Goal: Task Accomplishment & Management: Manage account settings

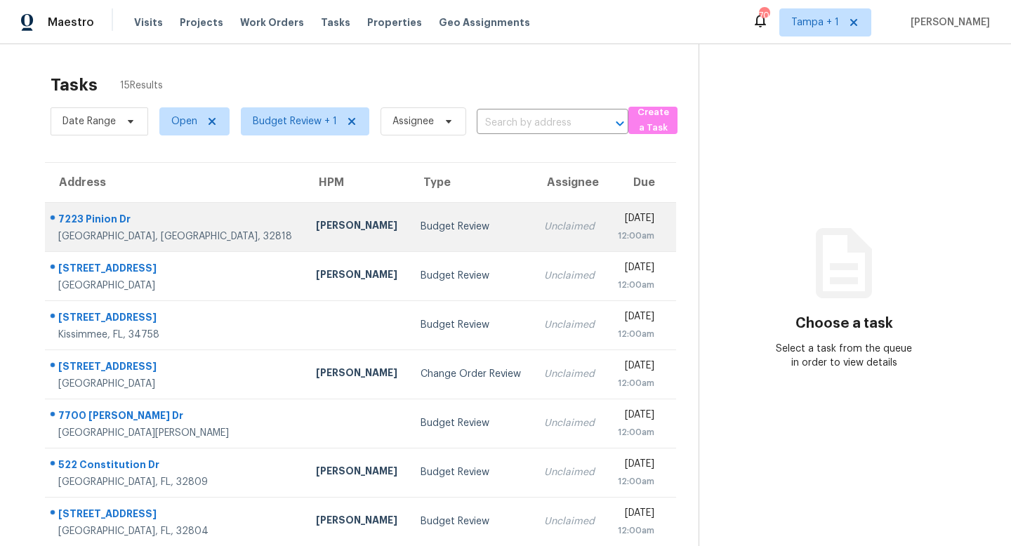
click at [409, 235] on td "Budget Review" at bounding box center [471, 226] width 124 height 49
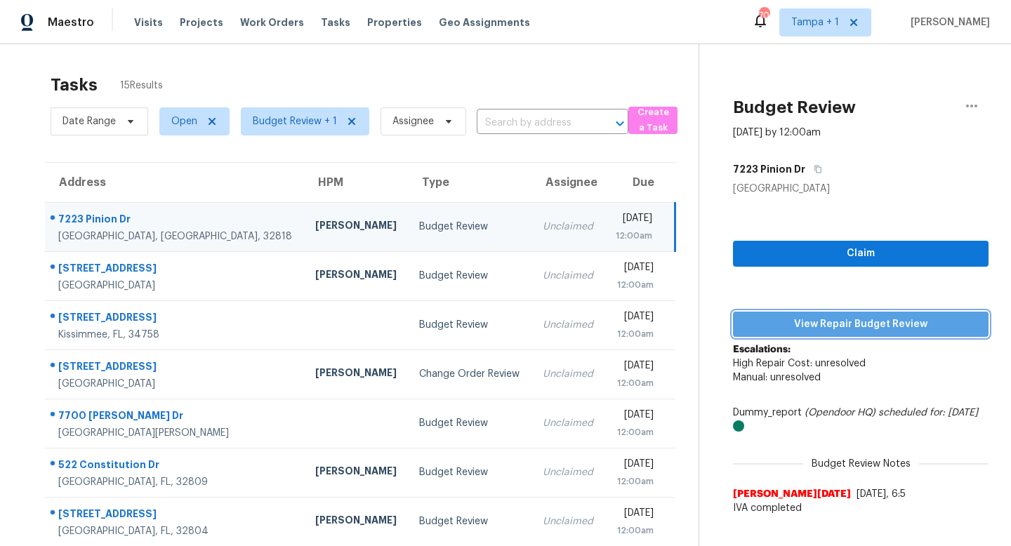
click at [855, 327] on span "View Repair Budget Review" at bounding box center [860, 325] width 233 height 18
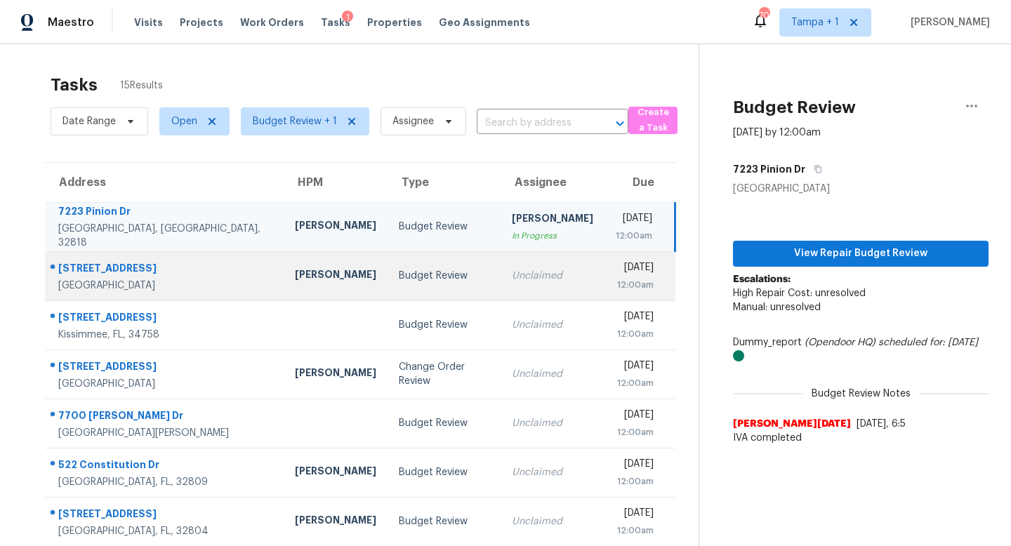
click at [399, 274] on div "Budget Review" at bounding box center [444, 276] width 91 height 14
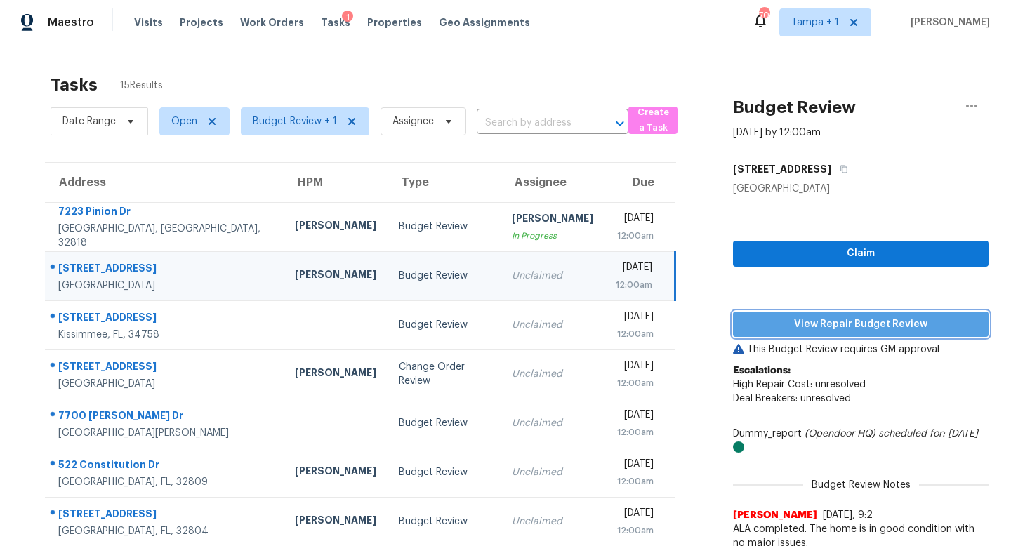
click at [843, 324] on span "View Repair Budget Review" at bounding box center [860, 325] width 233 height 18
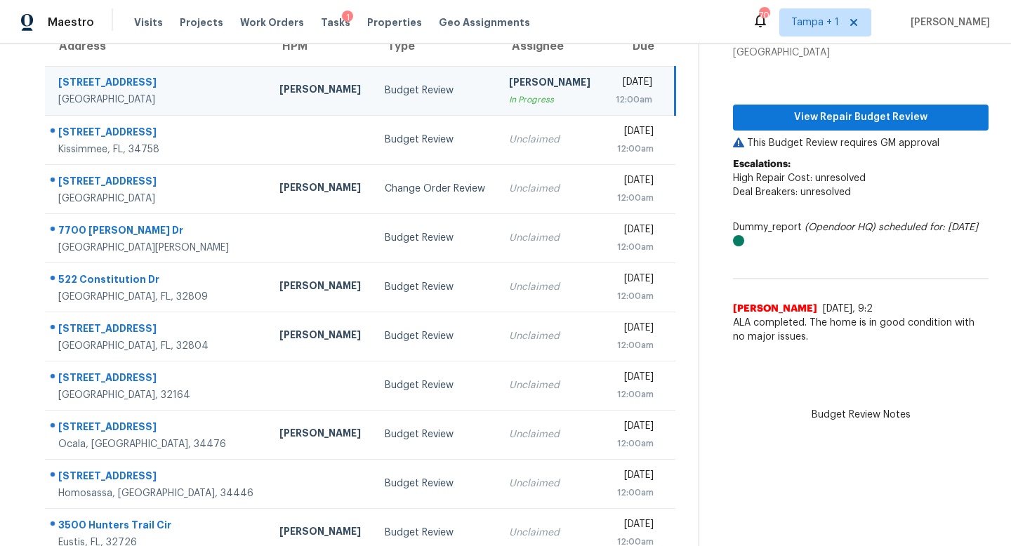
scroll to position [185, 0]
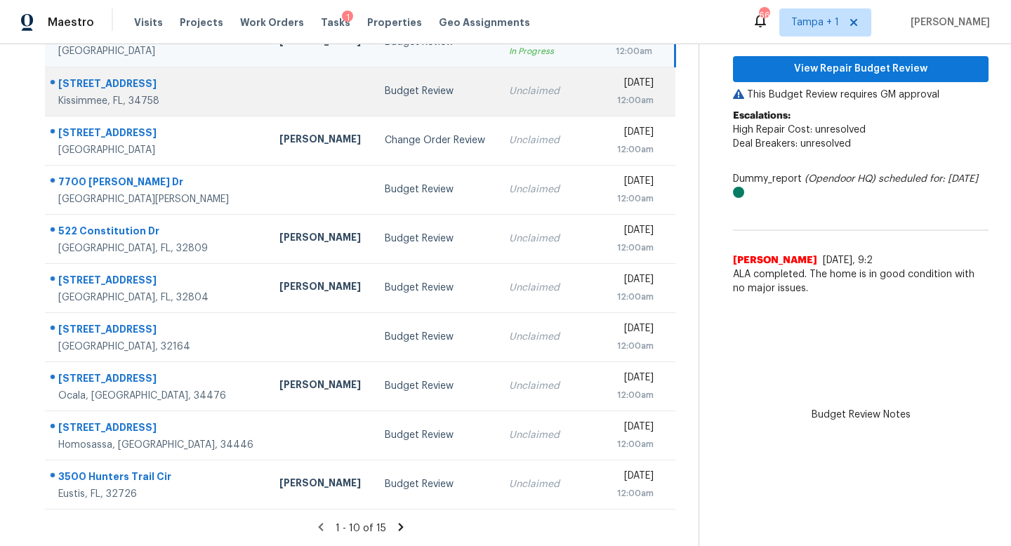
click at [501, 100] on td "Unclaimed" at bounding box center [550, 91] width 105 height 49
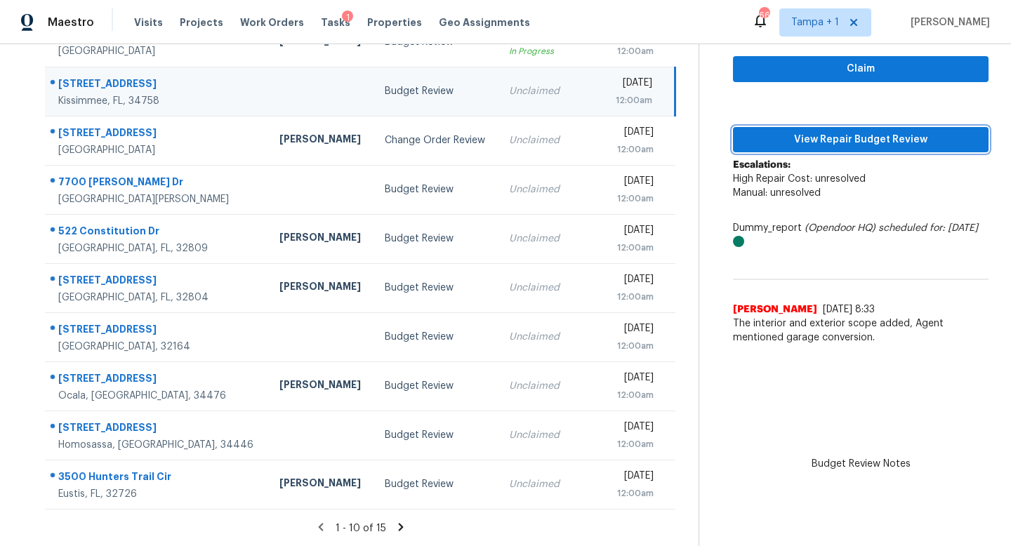
click at [822, 136] on span "View Repair Budget Review" at bounding box center [860, 140] width 233 height 18
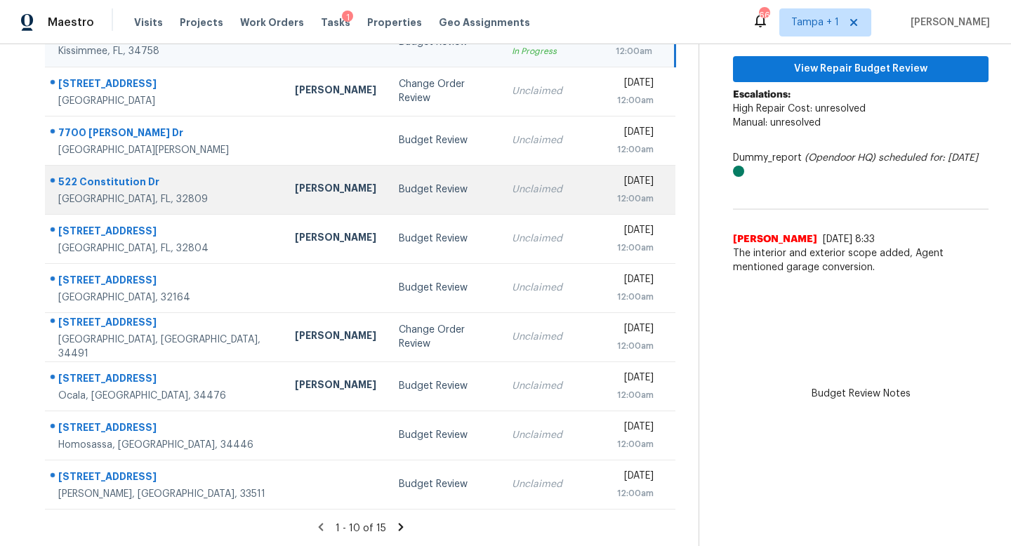
scroll to position [11, 0]
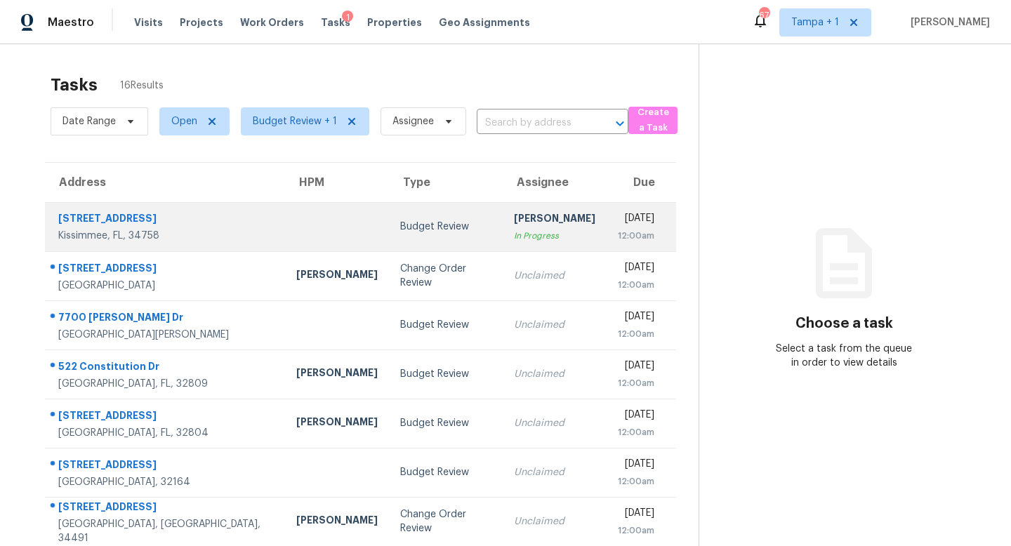
click at [433, 228] on div "Budget Review" at bounding box center [445, 227] width 91 height 14
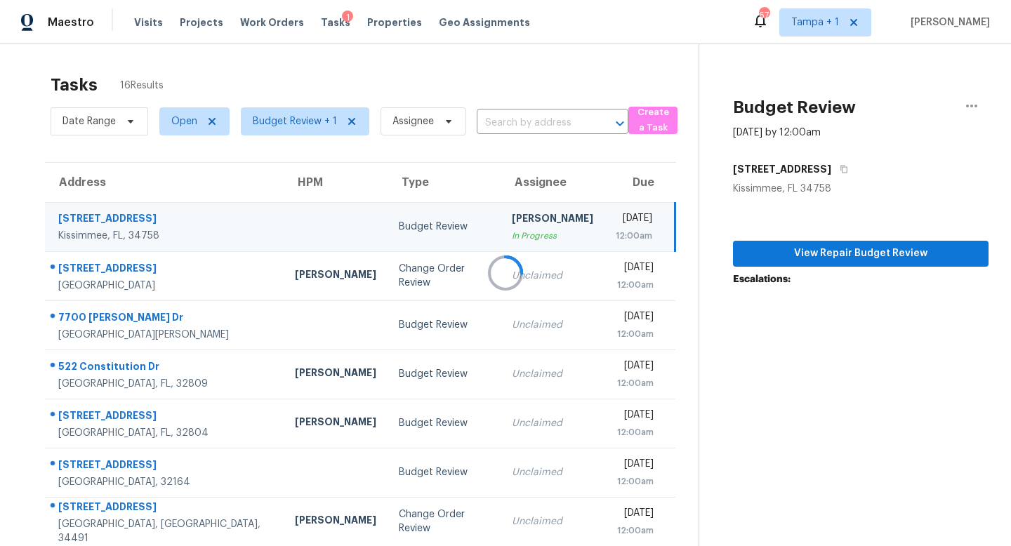
click at [853, 256] on div at bounding box center [505, 273] width 1011 height 546
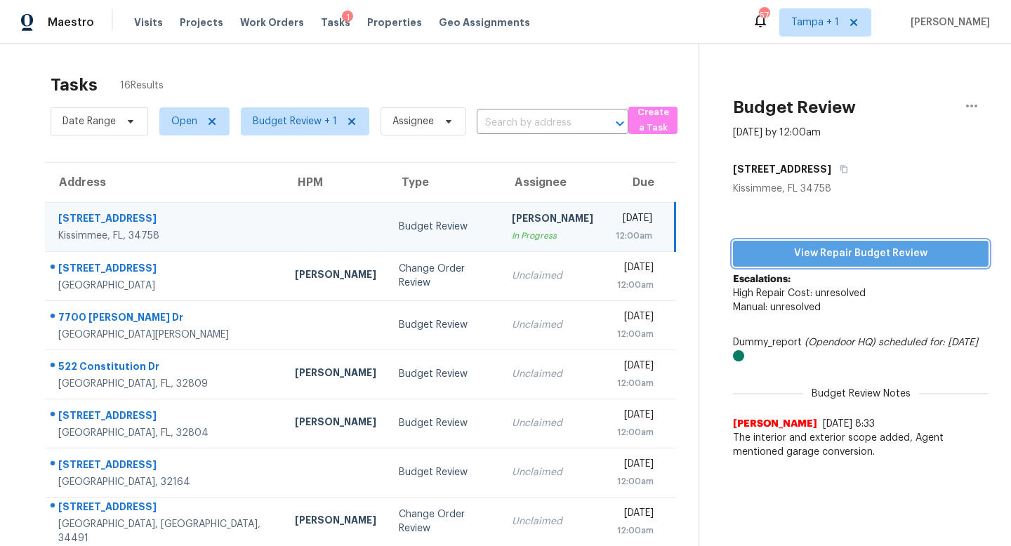
click at [853, 256] on span "View Repair Budget Review" at bounding box center [860, 254] width 233 height 18
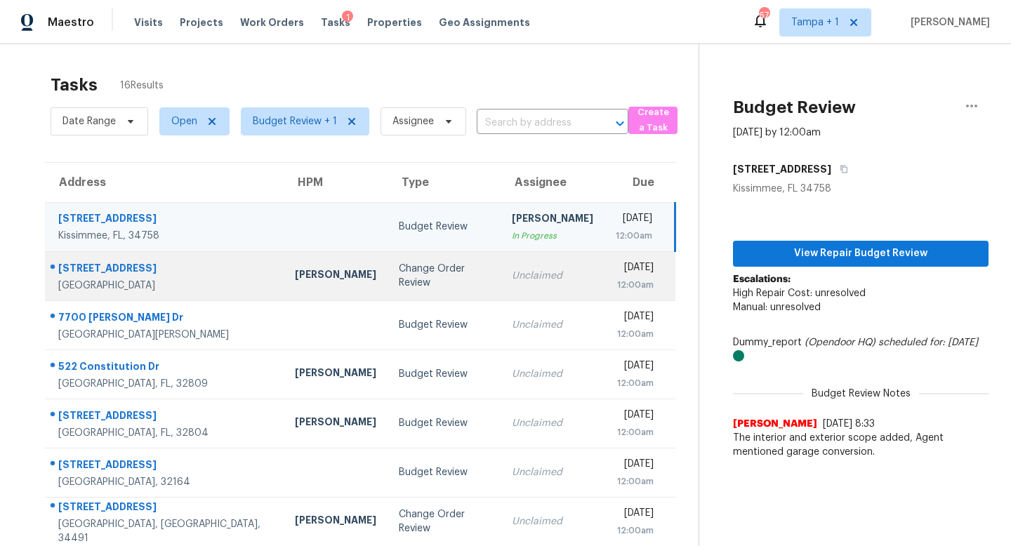
click at [516, 287] on td "Unclaimed" at bounding box center [553, 275] width 104 height 49
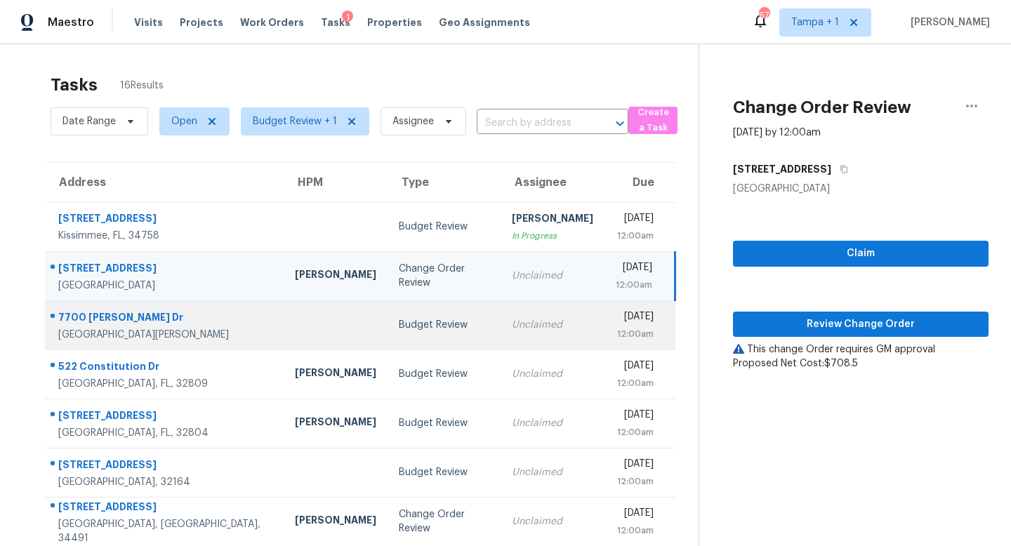
click at [512, 328] on div "Unclaimed" at bounding box center [552, 325] width 81 height 14
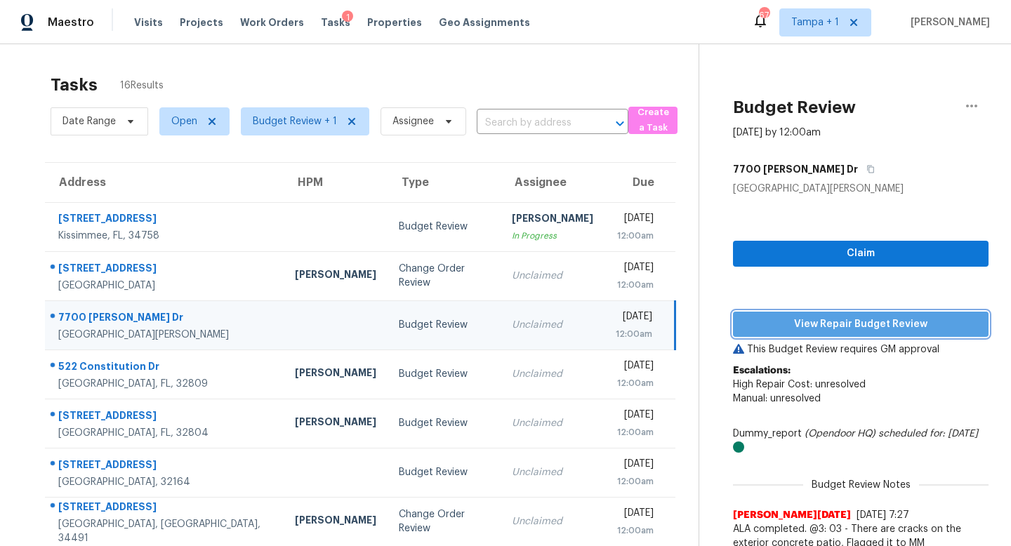
click at [833, 327] on span "View Repair Budget Review" at bounding box center [860, 325] width 233 height 18
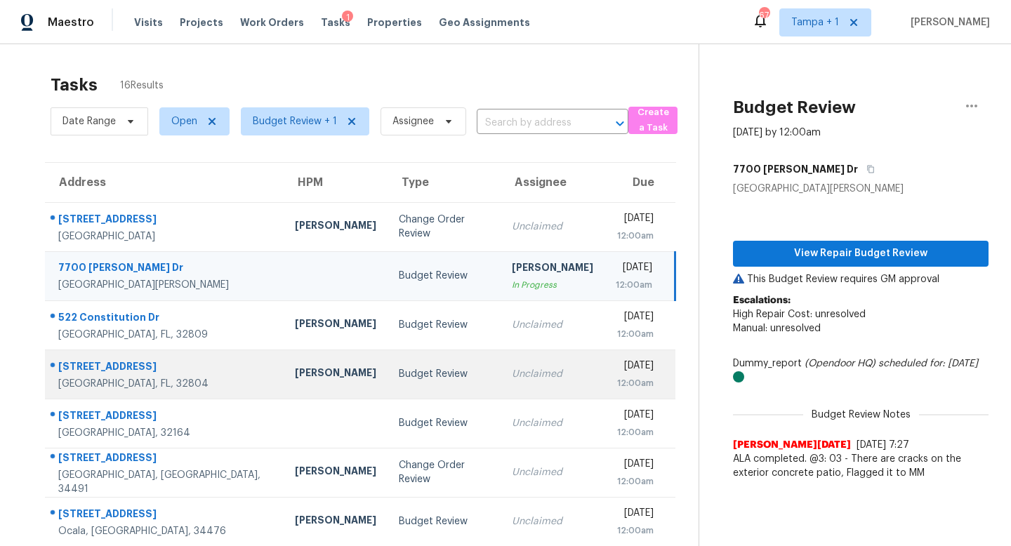
scroll to position [185, 0]
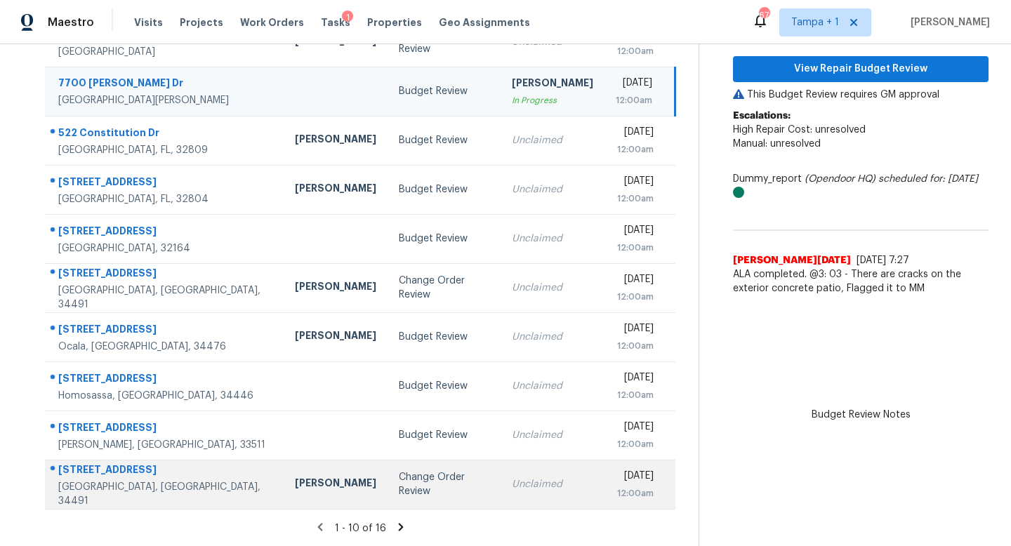
click at [512, 480] on div "Unclaimed" at bounding box center [552, 484] width 81 height 14
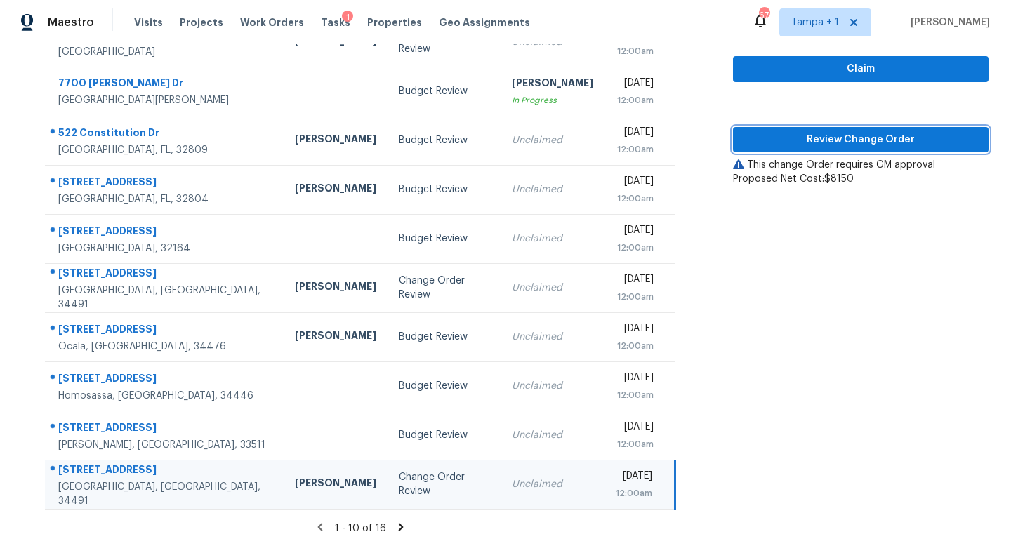
click at [855, 145] on span "Review Change Order" at bounding box center [860, 140] width 233 height 18
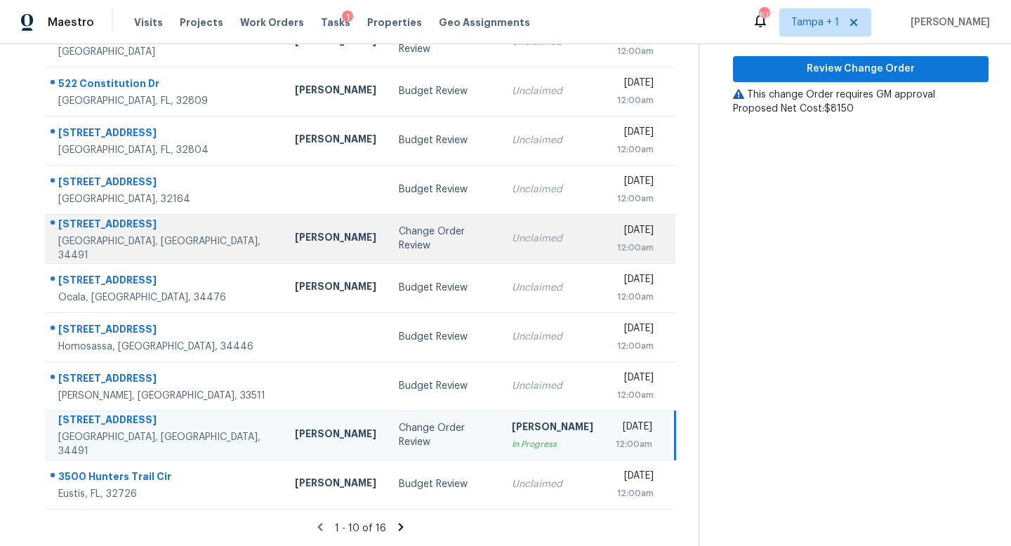
click at [399, 232] on div "Change Order Review" at bounding box center [444, 239] width 91 height 28
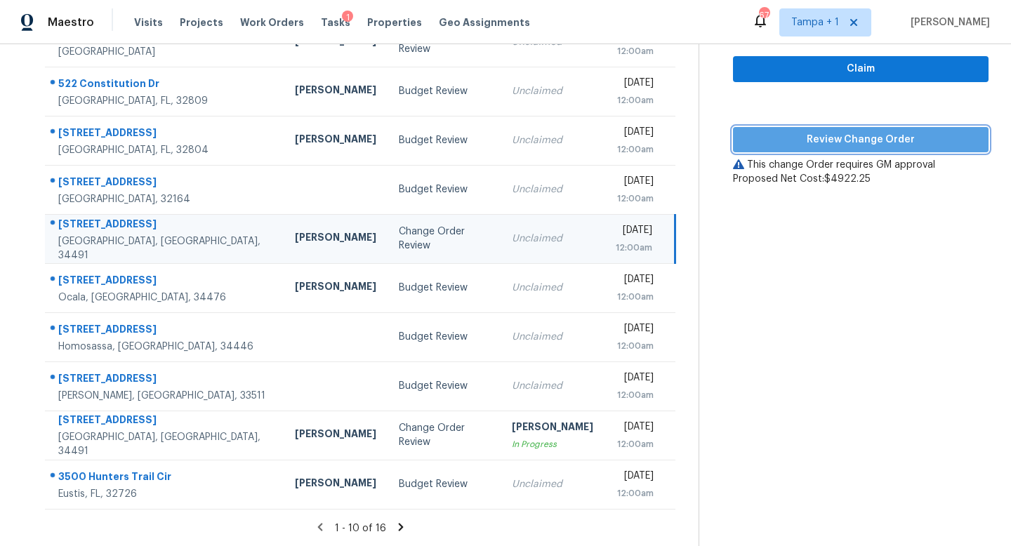
click at [830, 137] on span "Review Change Order" at bounding box center [860, 140] width 233 height 18
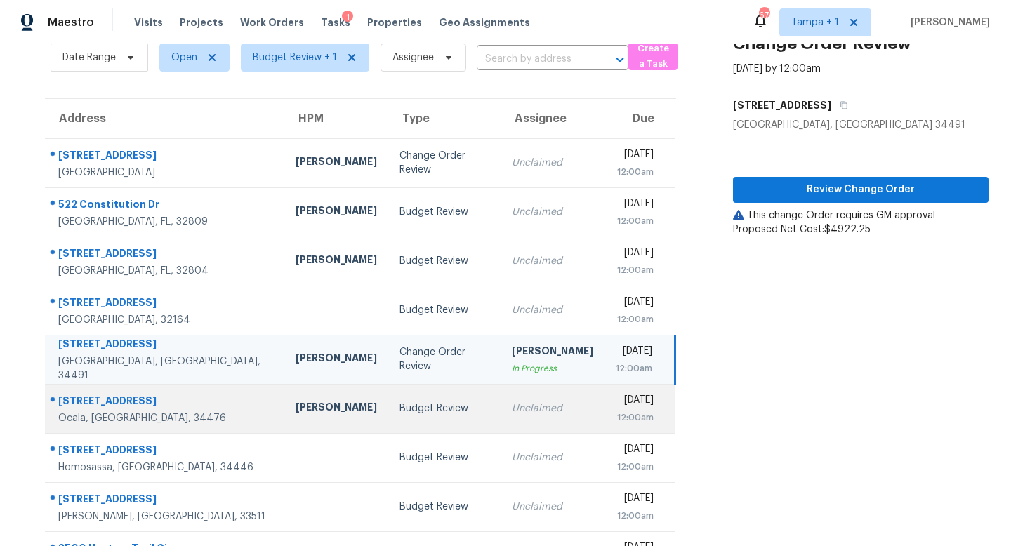
scroll to position [0, 0]
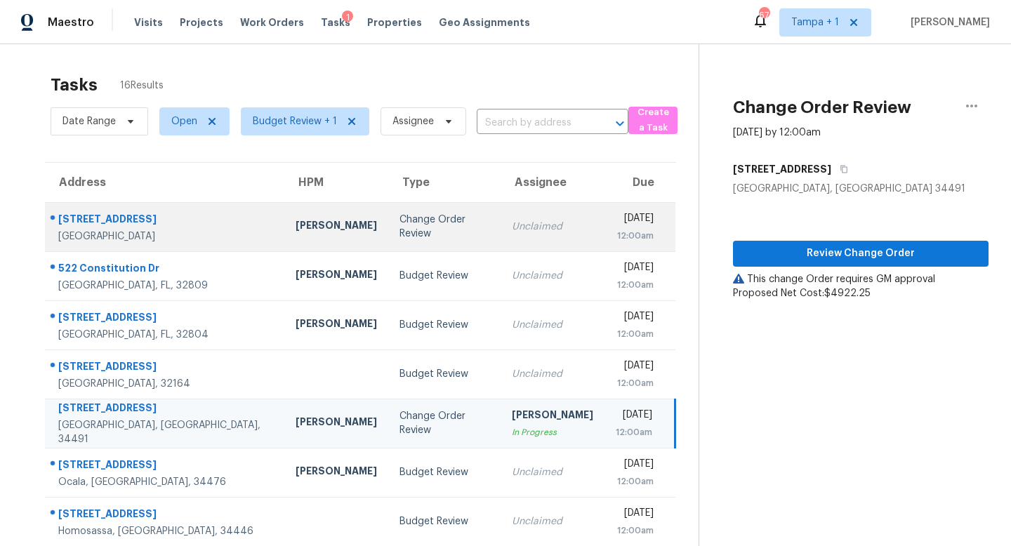
click at [501, 232] on td "Unclaimed" at bounding box center [553, 226] width 104 height 49
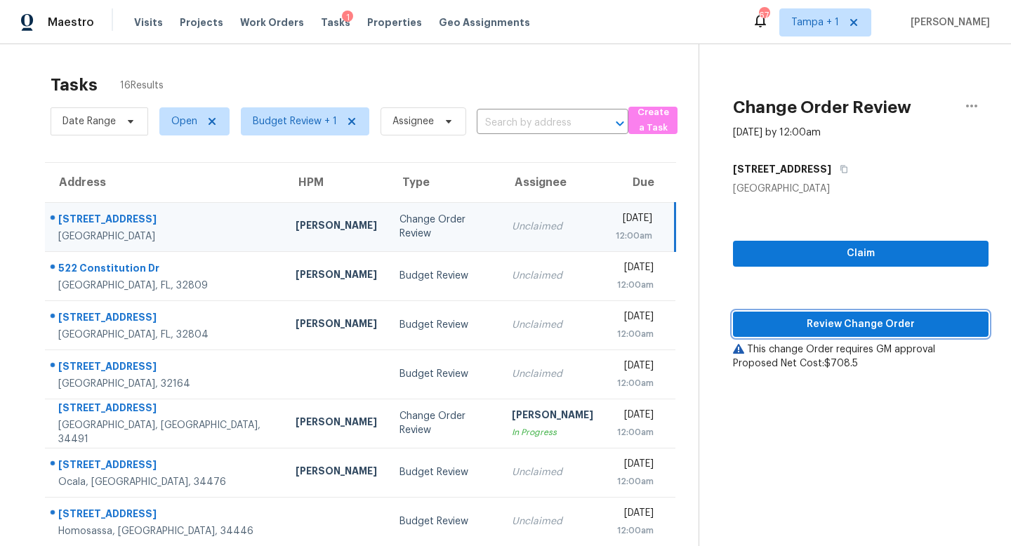
click at [850, 321] on span "Review Change Order" at bounding box center [860, 325] width 233 height 18
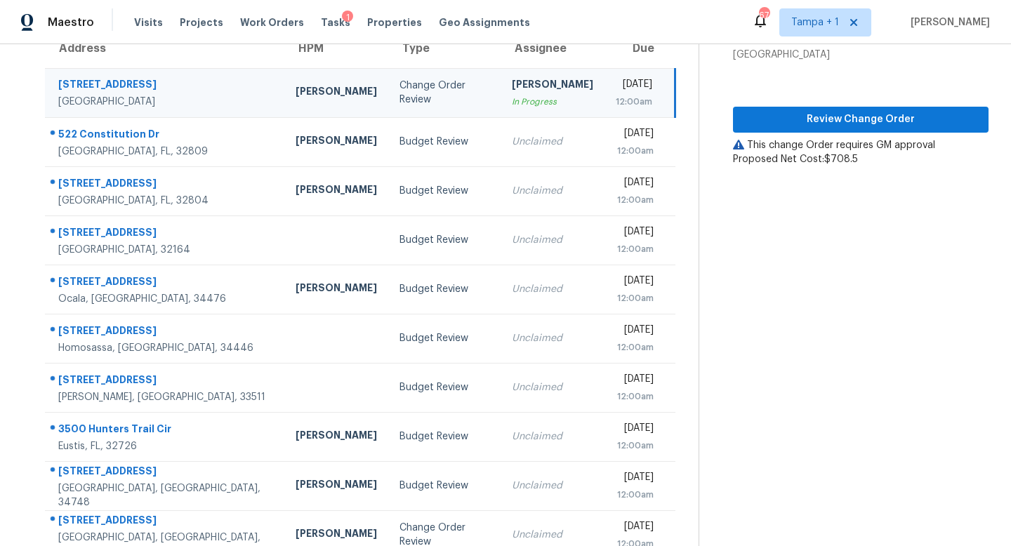
scroll to position [185, 0]
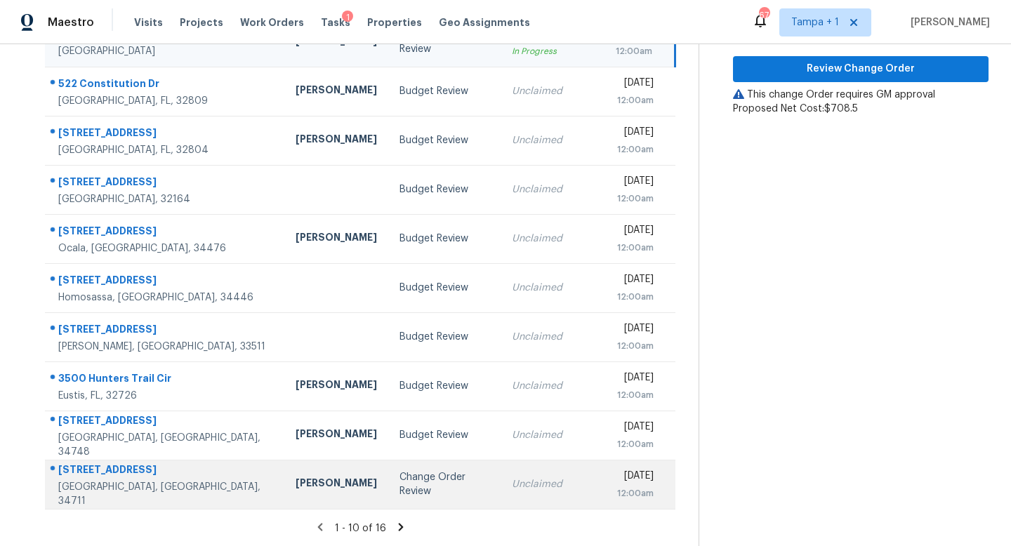
click at [424, 477] on div "Change Order Review" at bounding box center [445, 484] width 90 height 28
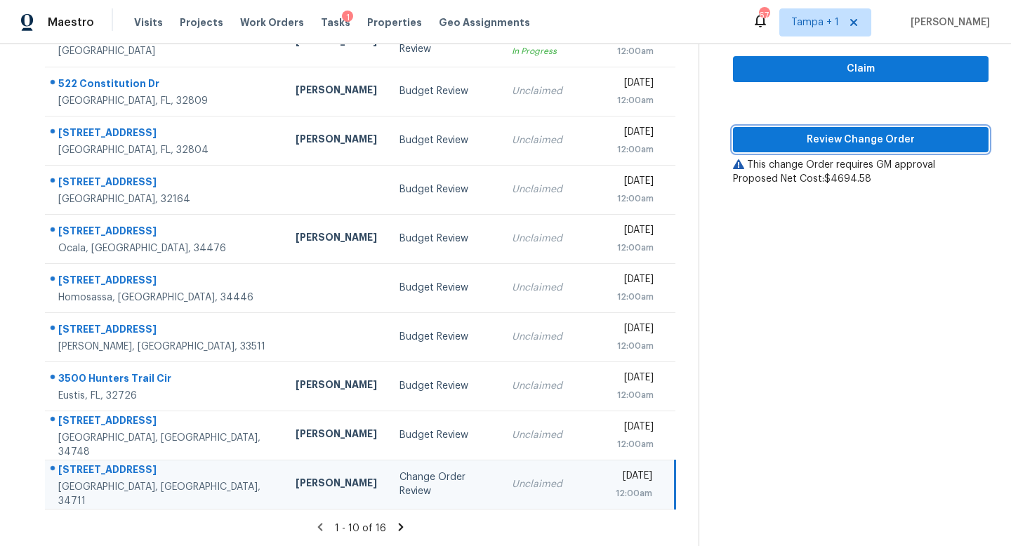
click at [853, 143] on span "Review Change Order" at bounding box center [860, 140] width 233 height 18
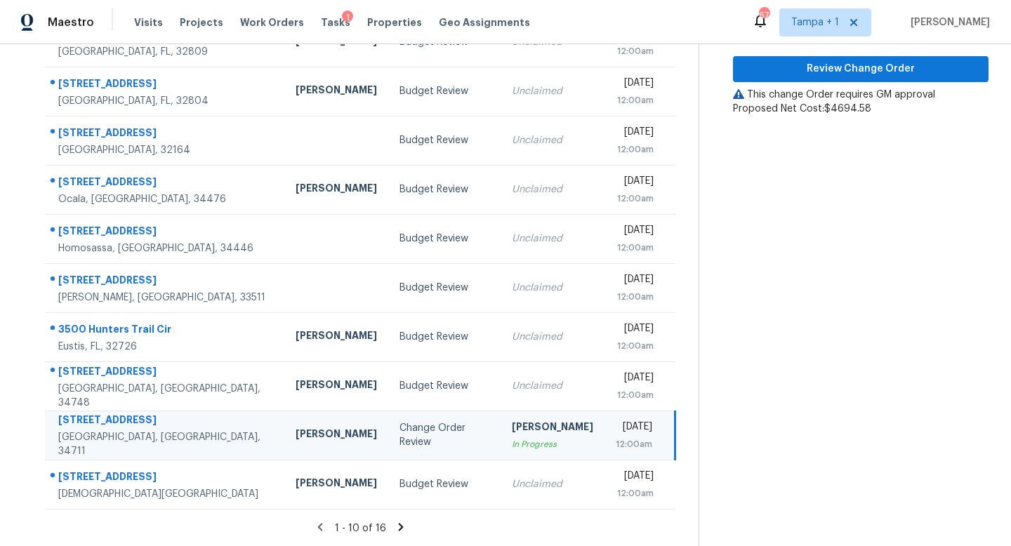
click at [397, 526] on icon at bounding box center [401, 527] width 13 height 13
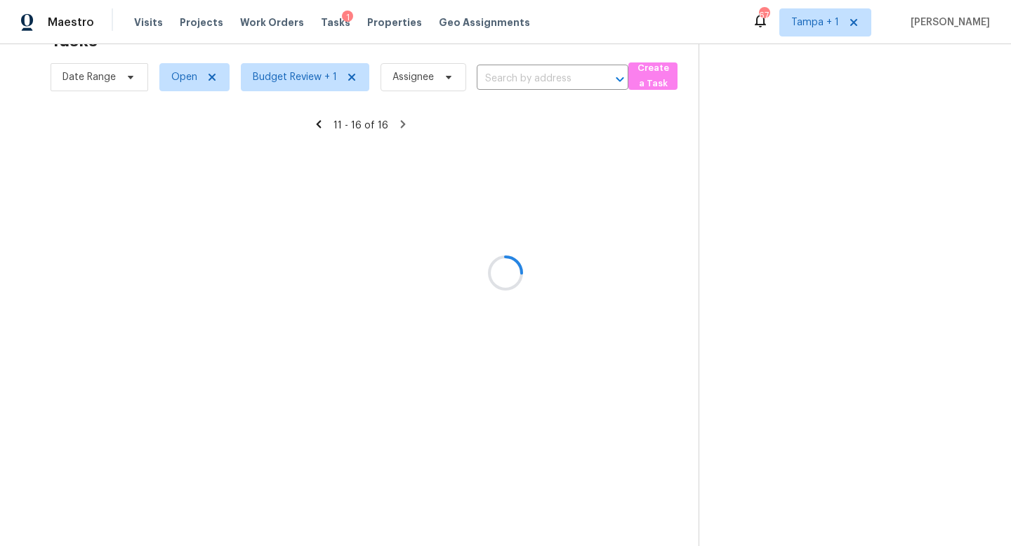
scroll to position [44, 0]
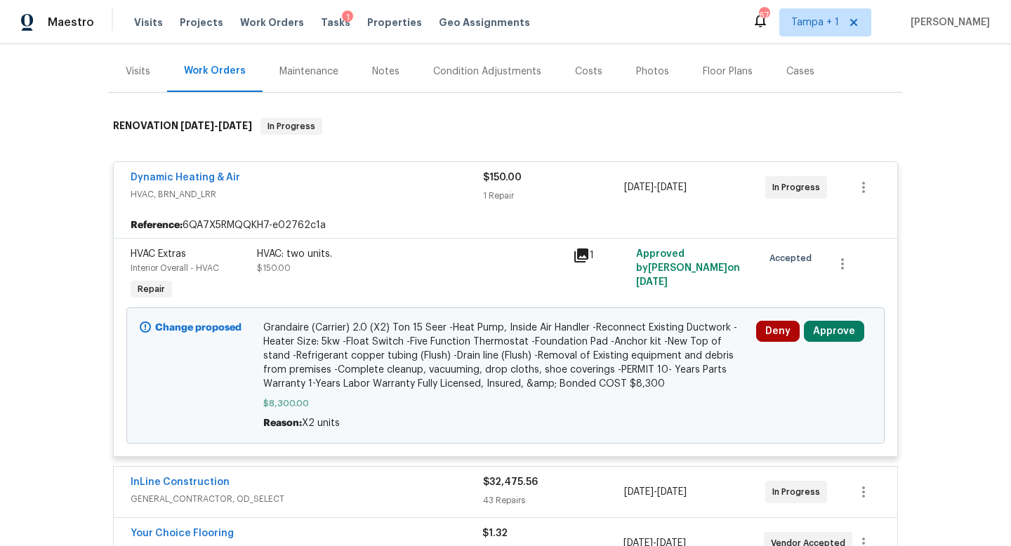
scroll to position [166, 0]
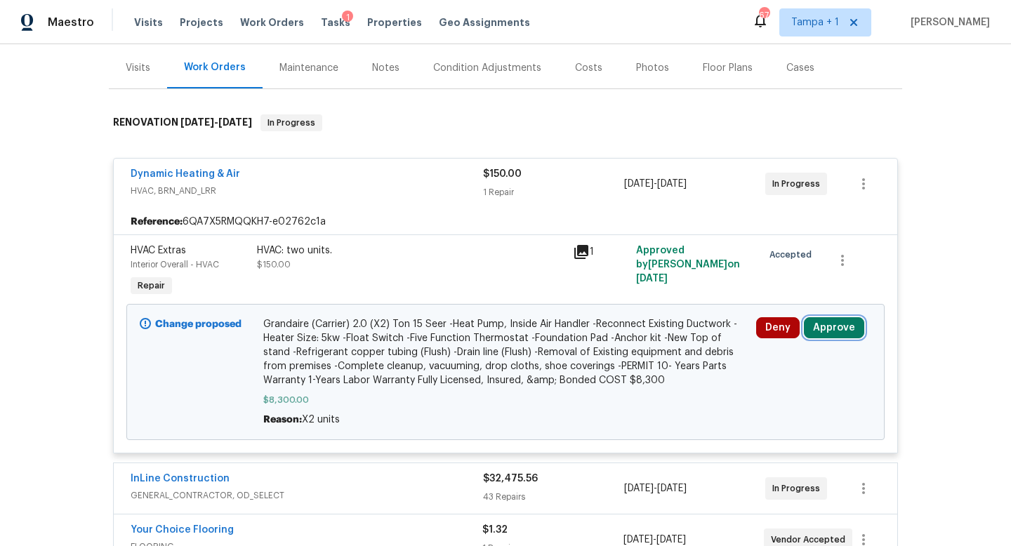
click at [837, 327] on button "Approve" at bounding box center [834, 327] width 60 height 21
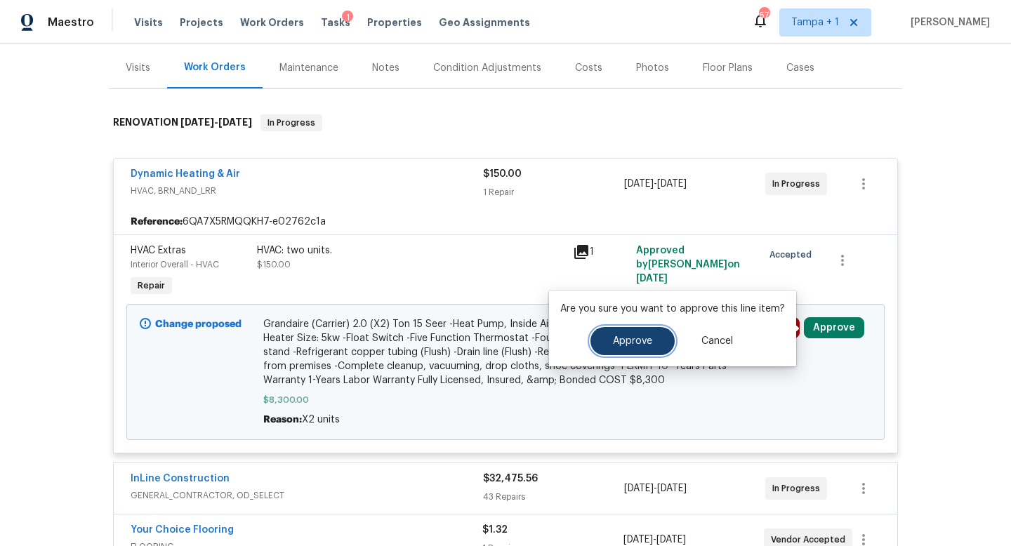
click at [621, 341] on span "Approve" at bounding box center [632, 341] width 39 height 11
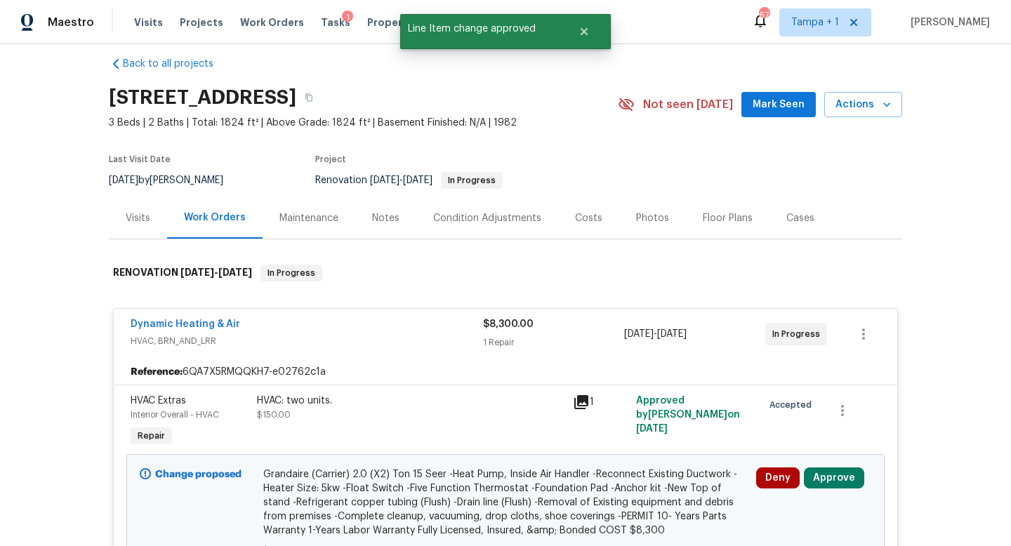
scroll to position [0, 0]
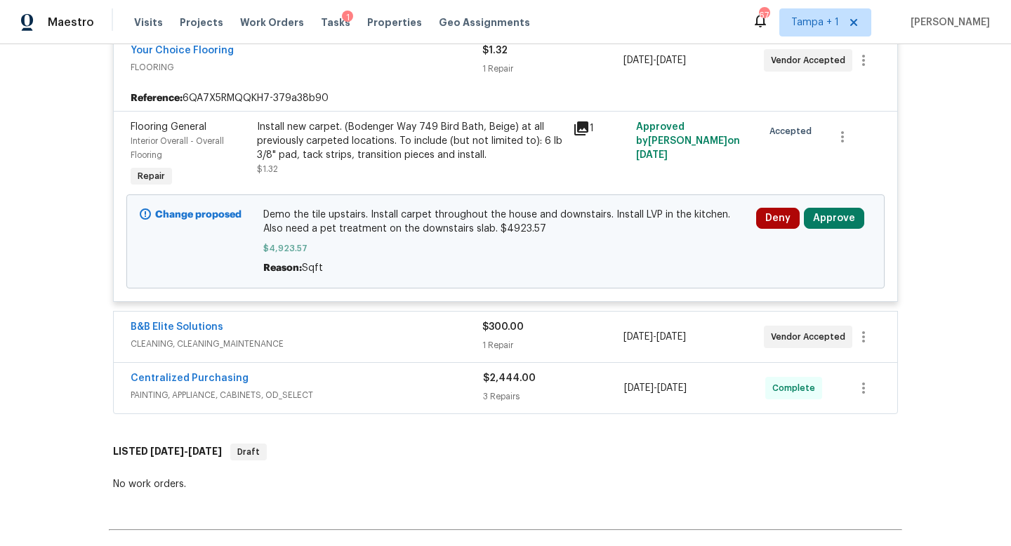
scroll to position [402, 0]
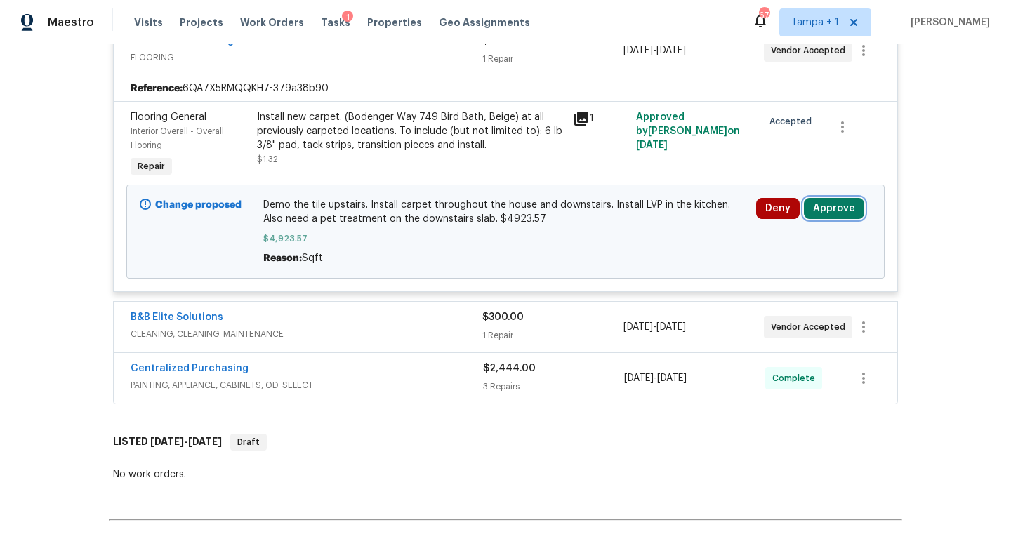
click at [830, 212] on button "Approve" at bounding box center [834, 208] width 60 height 21
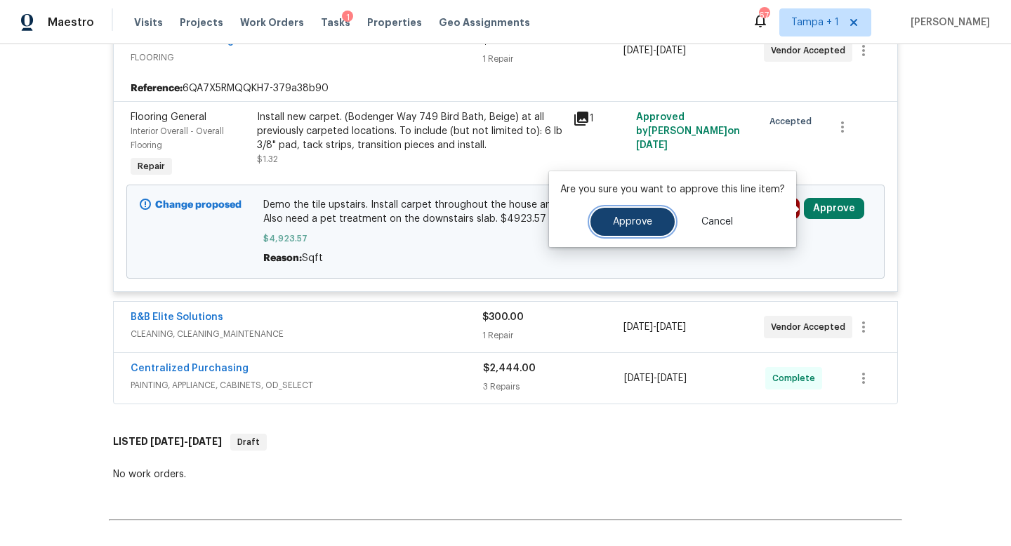
click at [631, 220] on span "Approve" at bounding box center [632, 222] width 39 height 11
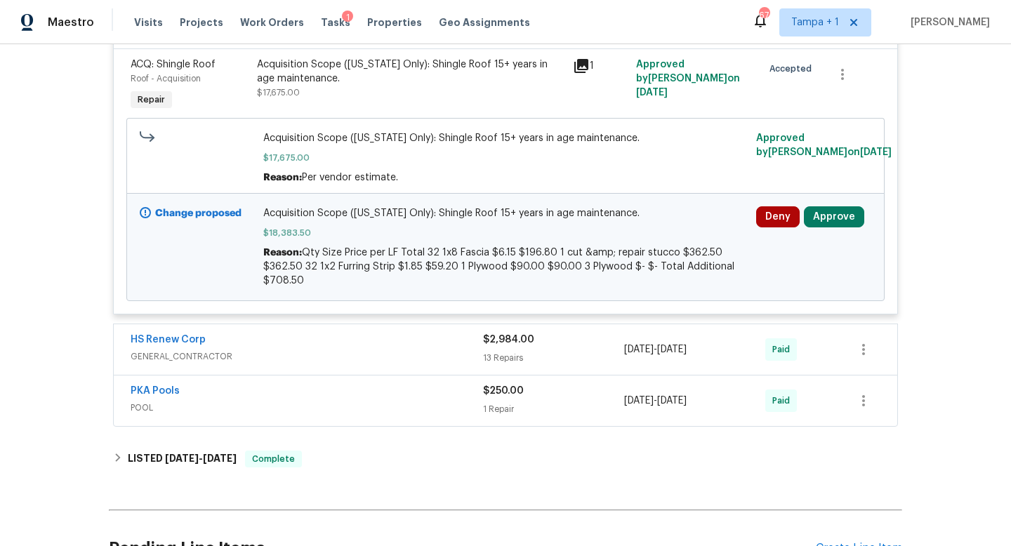
scroll to position [386, 0]
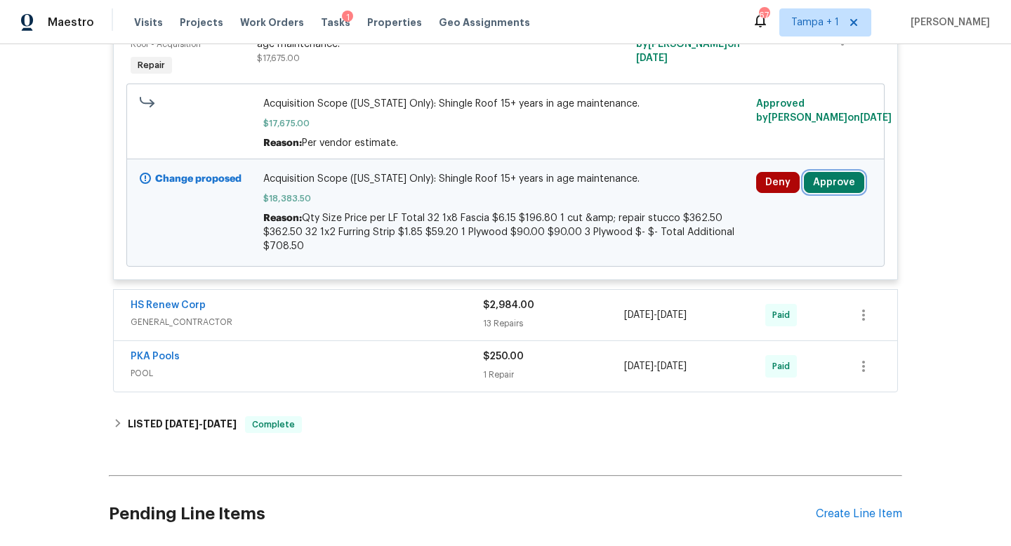
click at [836, 181] on button "Approve" at bounding box center [834, 182] width 60 height 21
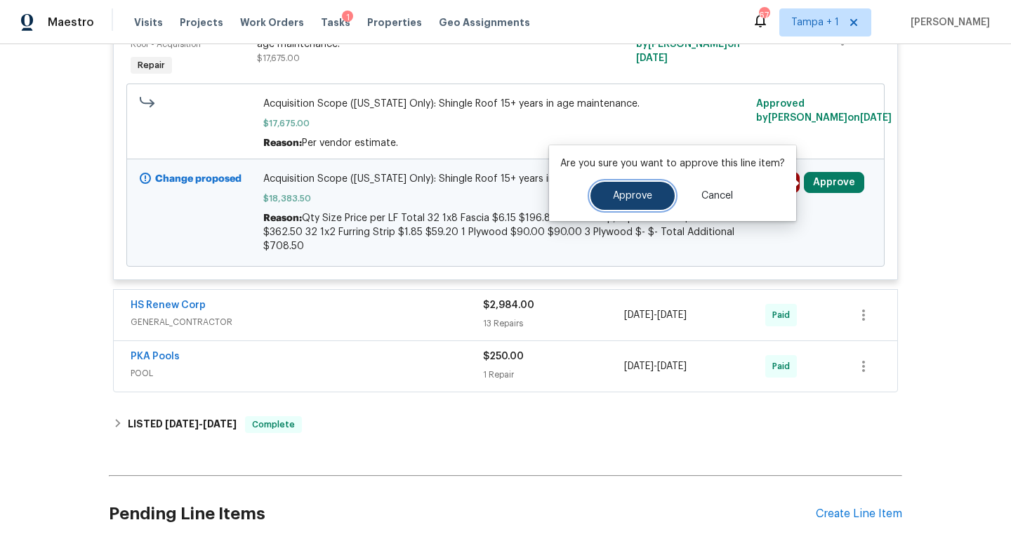
click at [628, 197] on span "Approve" at bounding box center [632, 196] width 39 height 11
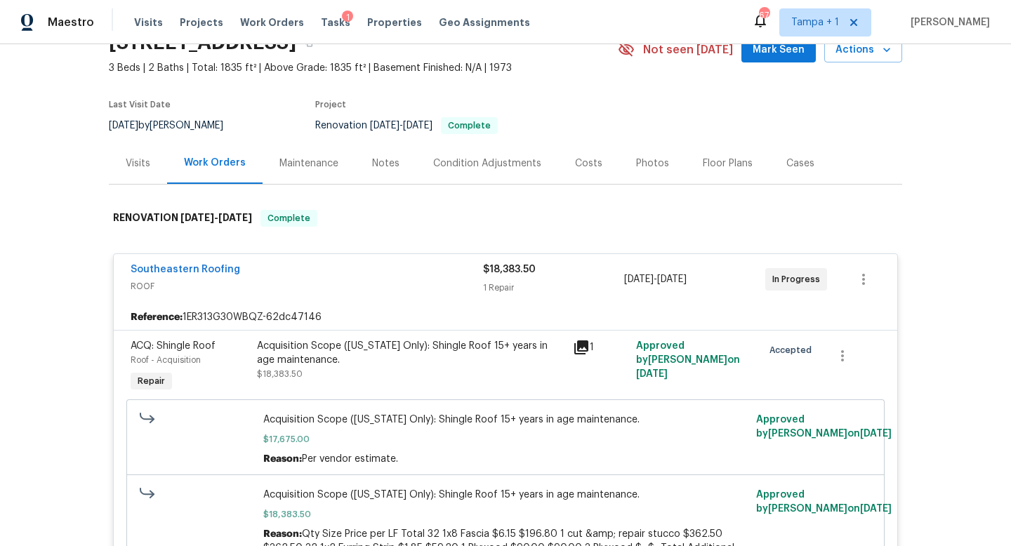
scroll to position [0, 0]
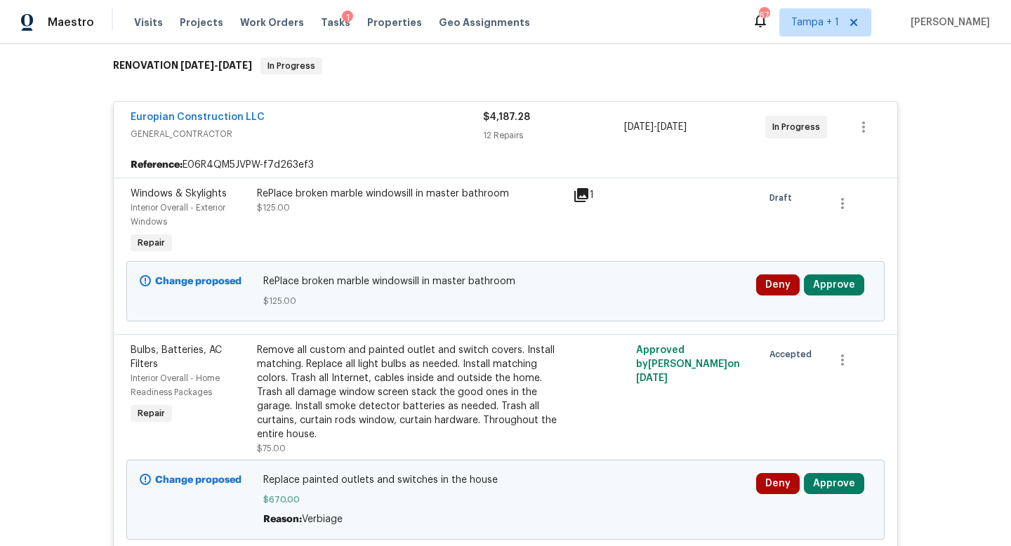
scroll to position [229, 0]
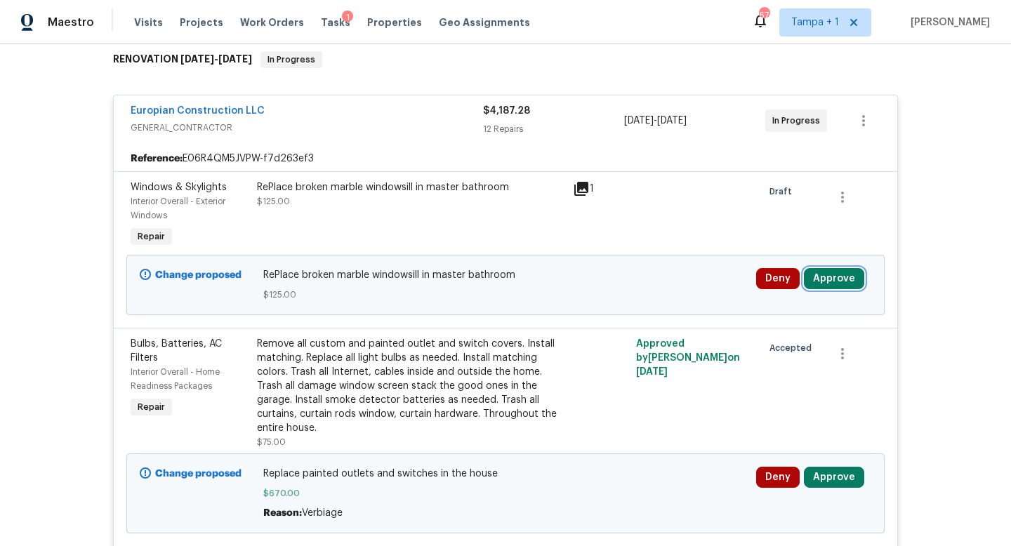
click at [833, 281] on button "Approve" at bounding box center [834, 278] width 60 height 21
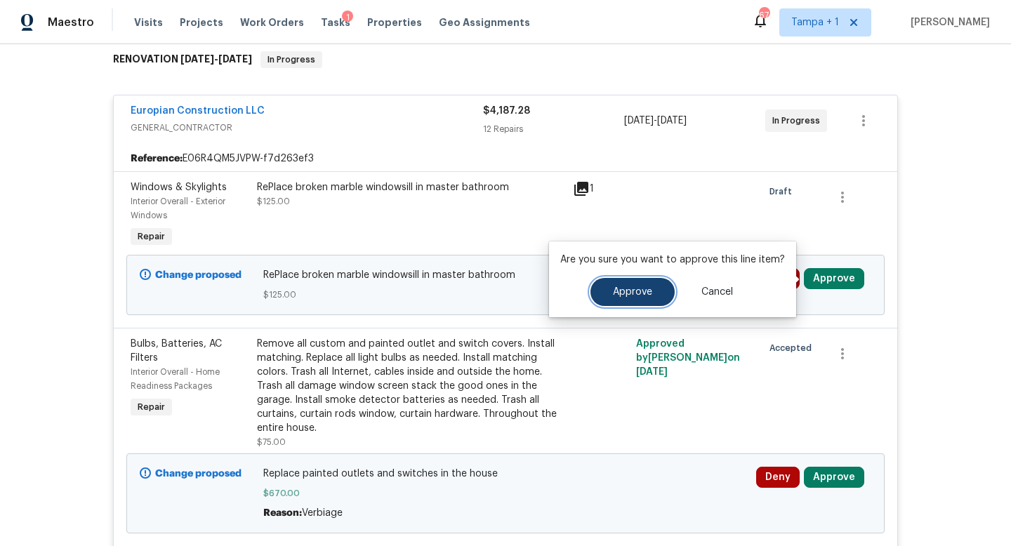
click at [646, 291] on span "Approve" at bounding box center [632, 292] width 39 height 11
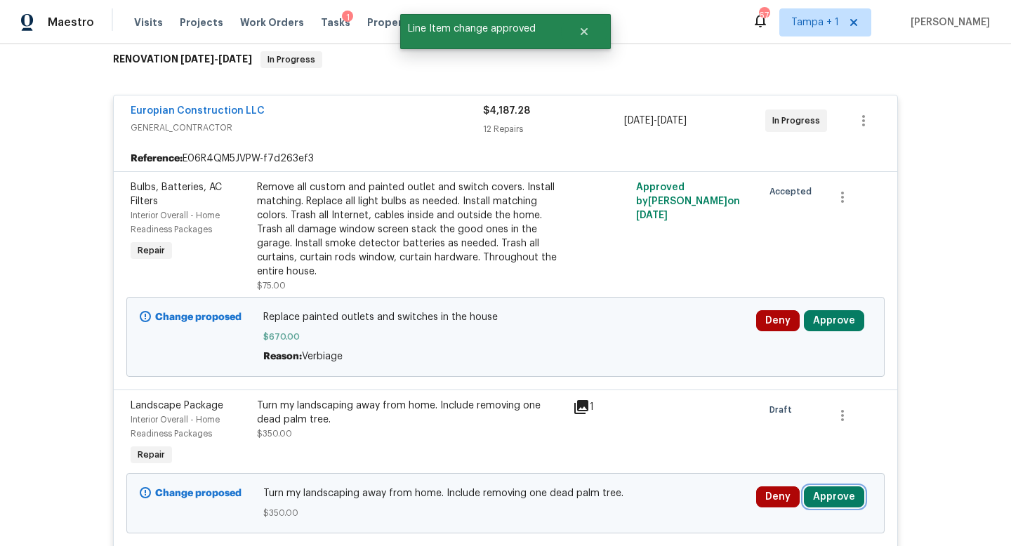
click at [837, 496] on button "Approve" at bounding box center [834, 497] width 60 height 21
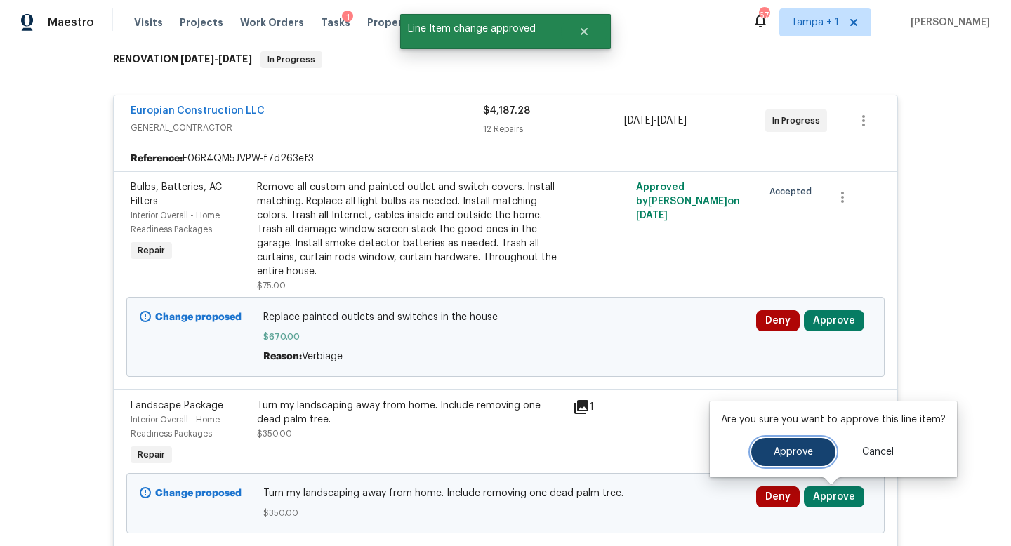
click at [779, 448] on span "Approve" at bounding box center [793, 452] width 39 height 11
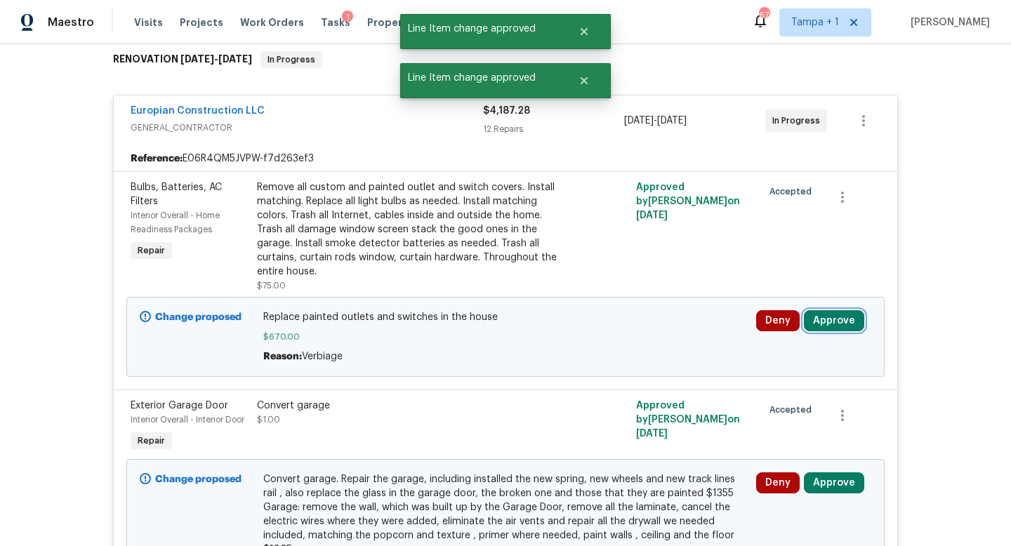
click at [830, 327] on button "Approve" at bounding box center [834, 320] width 60 height 21
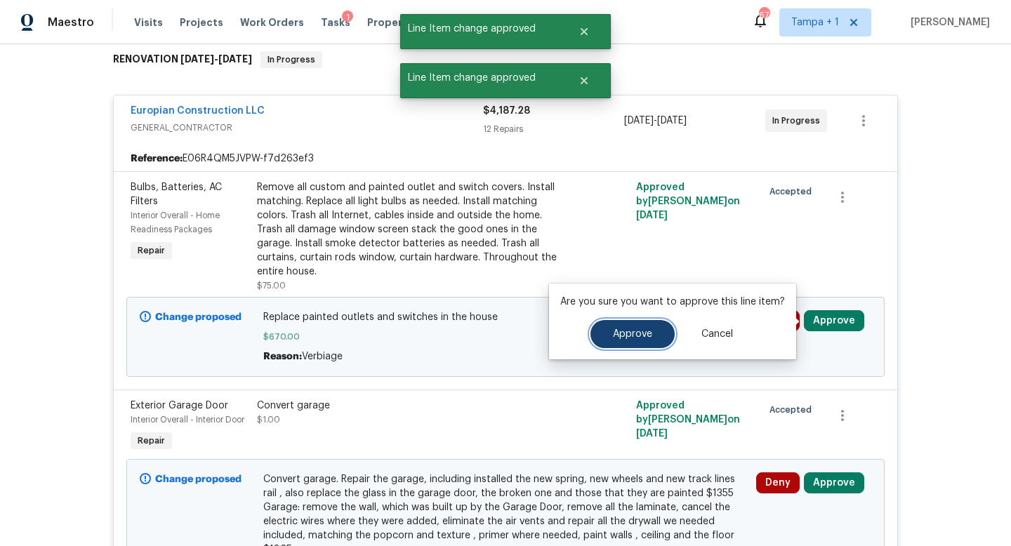
click at [638, 337] on span "Approve" at bounding box center [632, 334] width 39 height 11
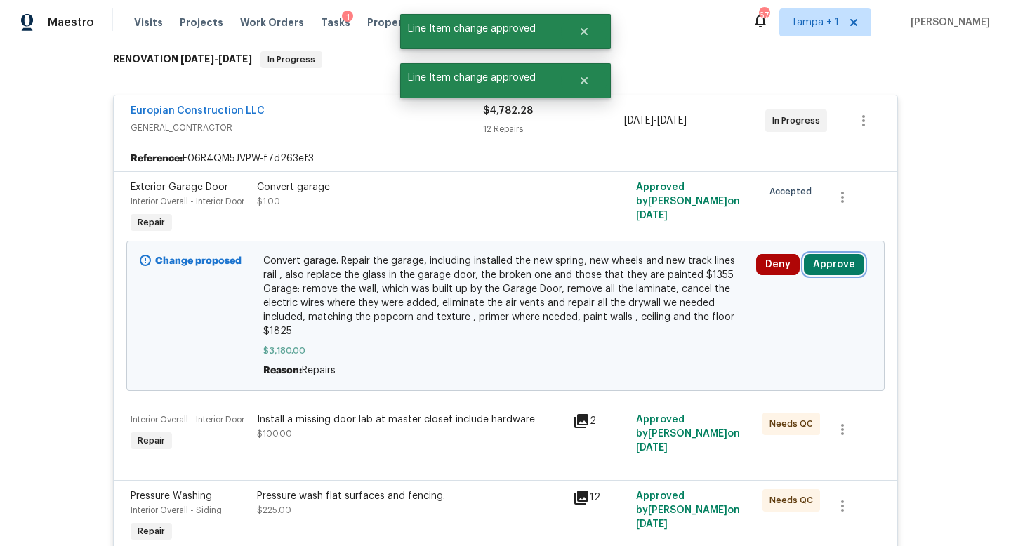
click at [840, 263] on button "Approve" at bounding box center [834, 264] width 60 height 21
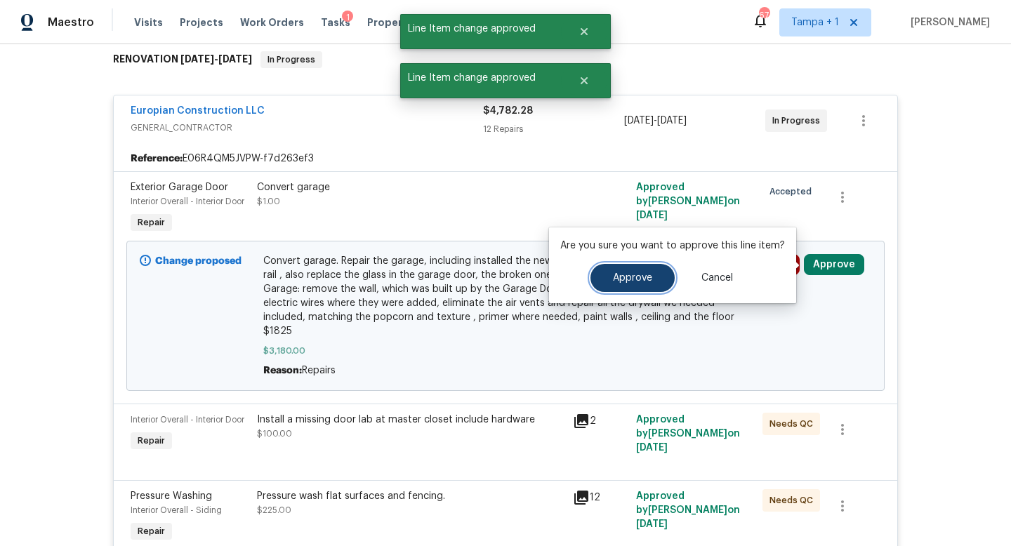
click at [659, 275] on button "Approve" at bounding box center [633, 278] width 84 height 28
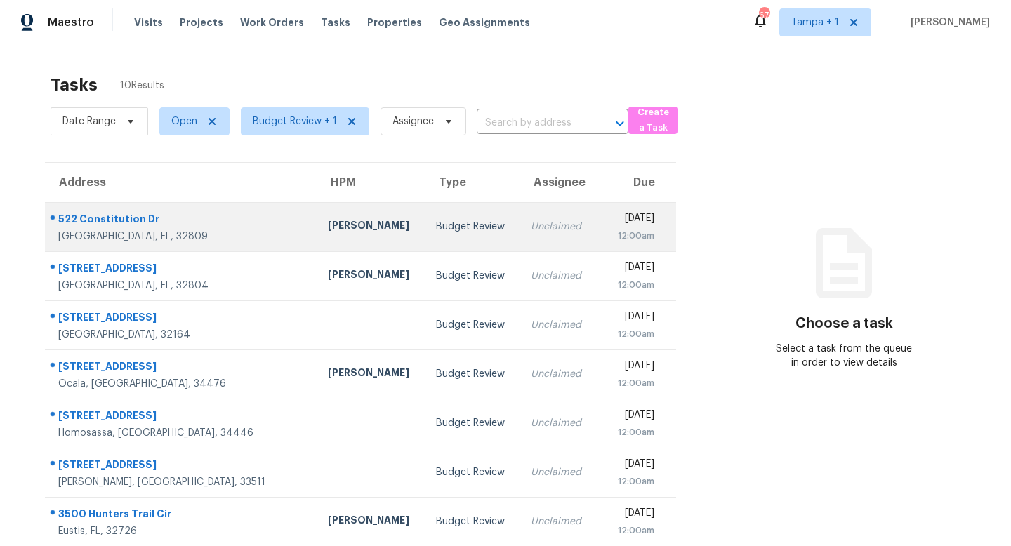
click at [531, 223] on div "Unclaimed" at bounding box center [557, 227] width 53 height 14
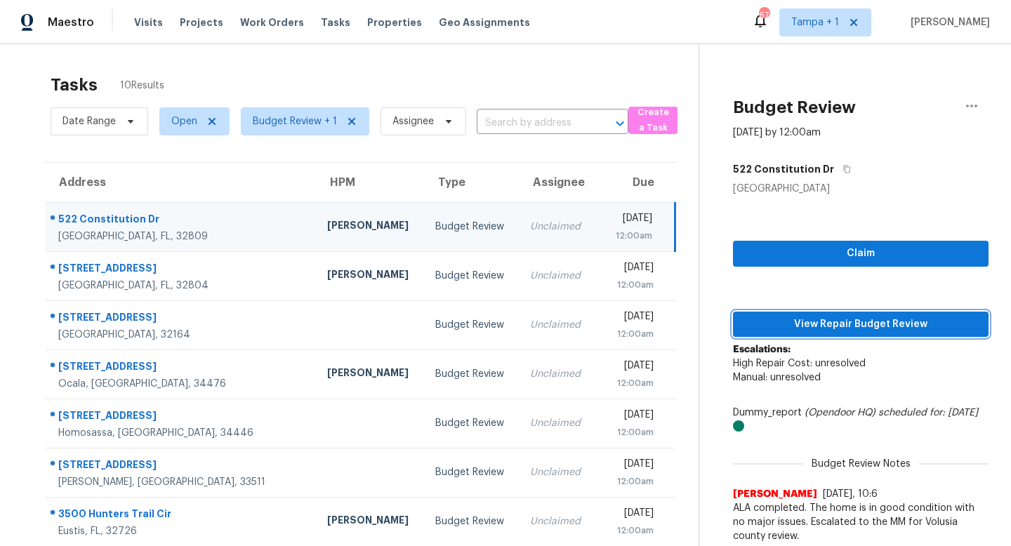
click at [889, 330] on span "View Repair Budget Review" at bounding box center [860, 325] width 233 height 18
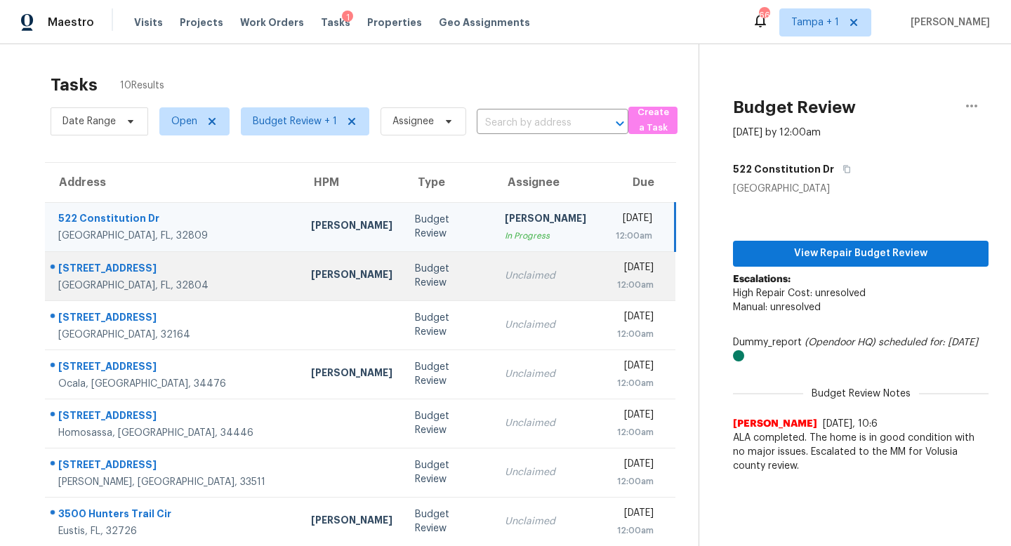
click at [505, 279] on div "Unclaimed" at bounding box center [545, 276] width 81 height 14
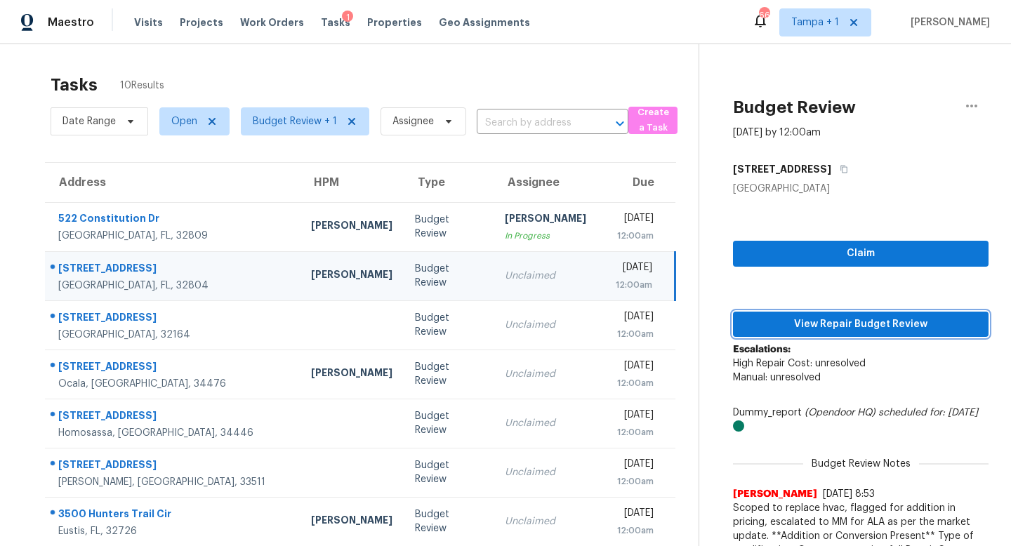
click at [829, 322] on span "View Repair Budget Review" at bounding box center [860, 325] width 233 height 18
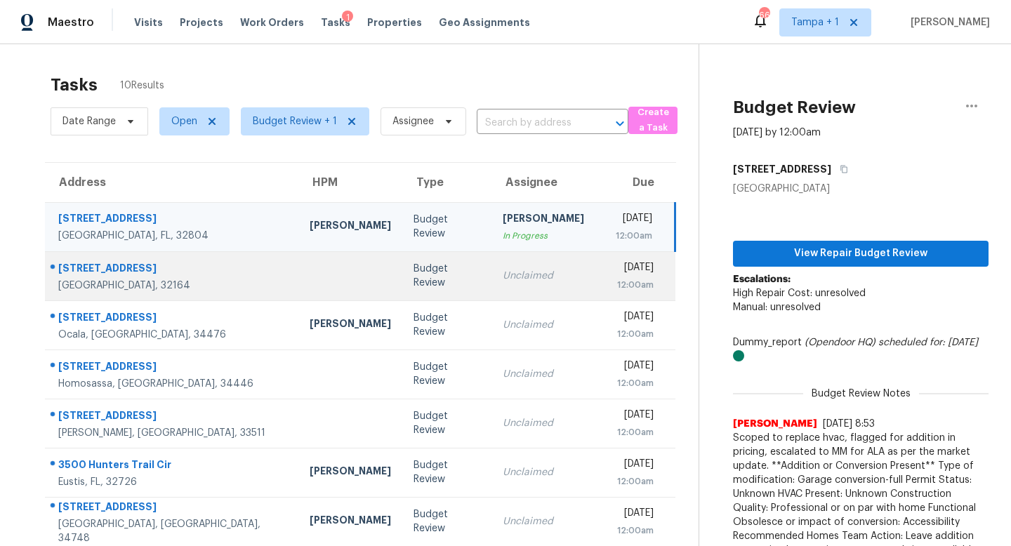
click at [492, 284] on td "Unclaimed" at bounding box center [544, 275] width 104 height 49
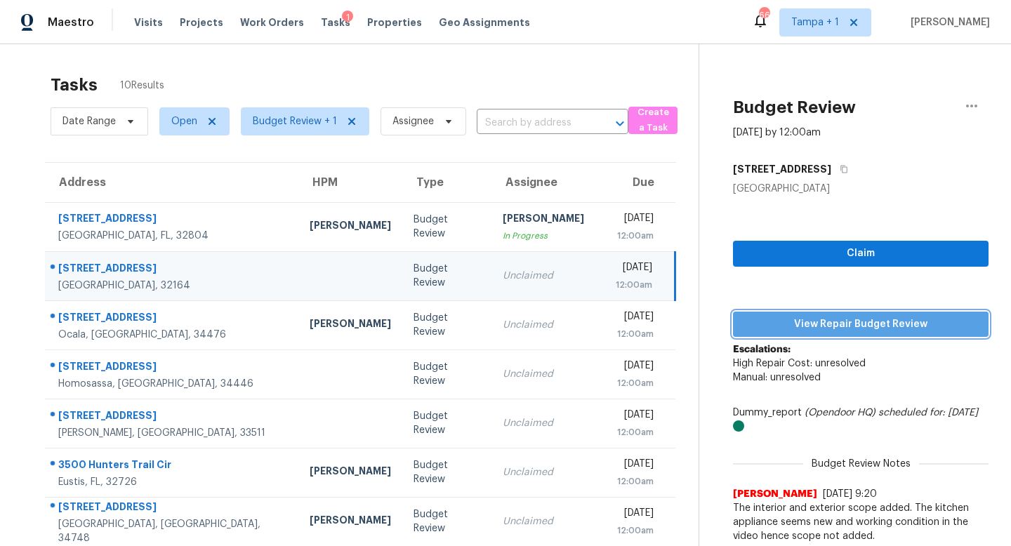
click at [823, 327] on span "View Repair Budget Review" at bounding box center [860, 325] width 233 height 18
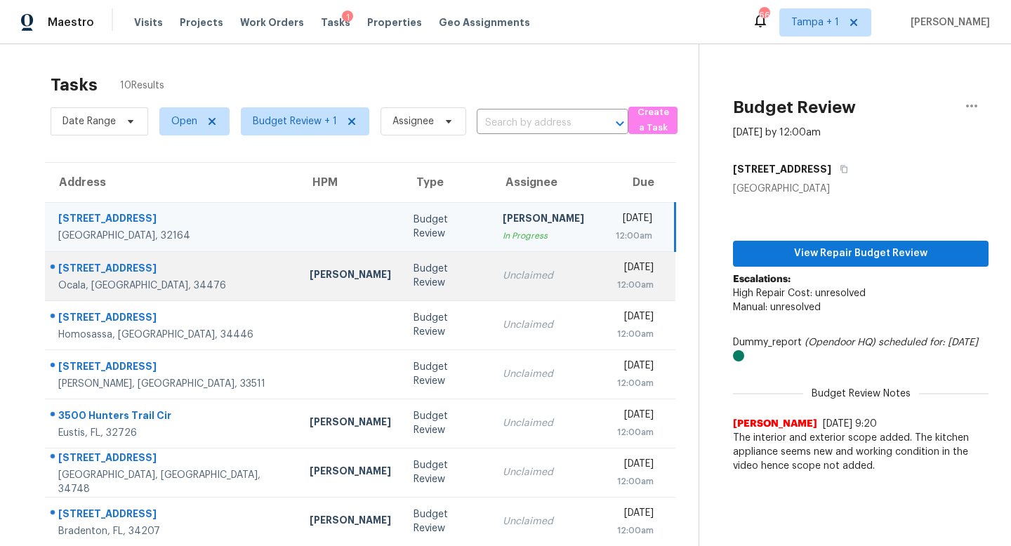
click at [503, 270] on div "Unclaimed" at bounding box center [543, 276] width 81 height 14
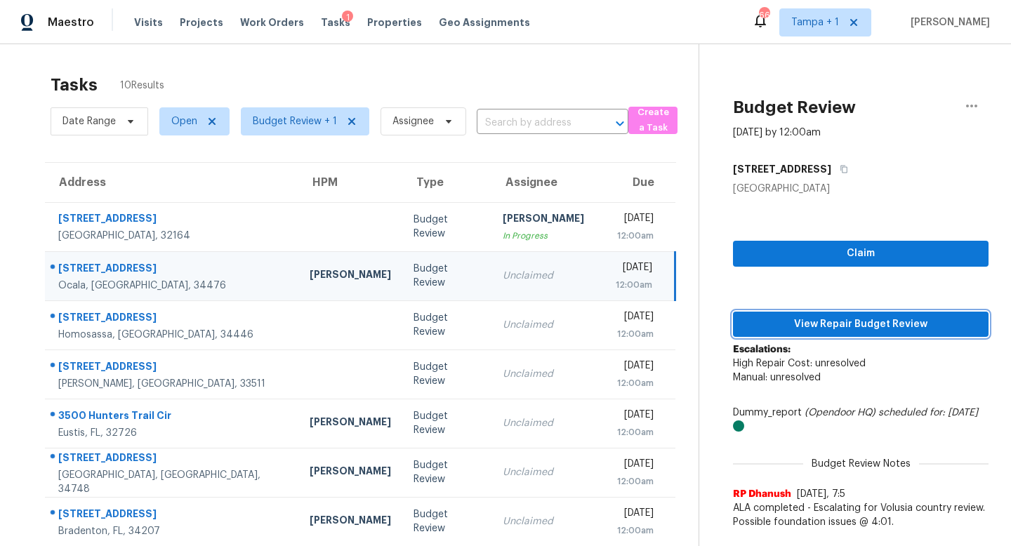
click at [873, 325] on span "View Repair Budget Review" at bounding box center [860, 325] width 233 height 18
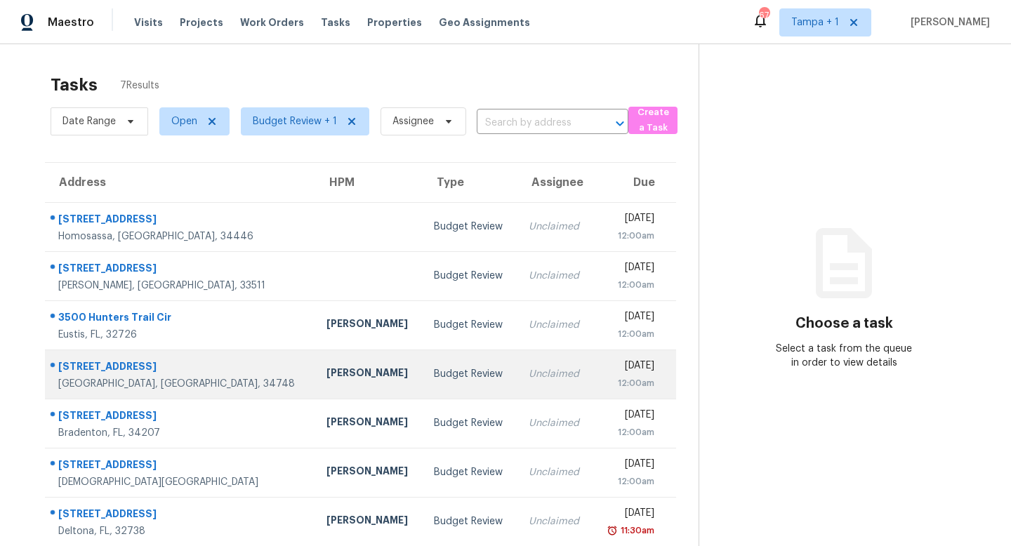
scroll to position [44, 0]
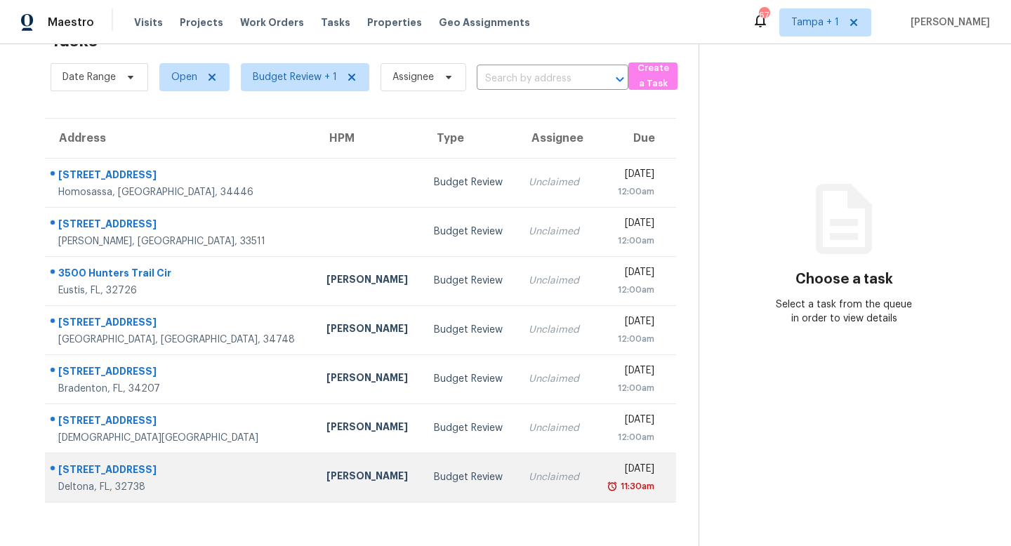
click at [529, 474] on div "Unclaimed" at bounding box center [555, 477] width 53 height 14
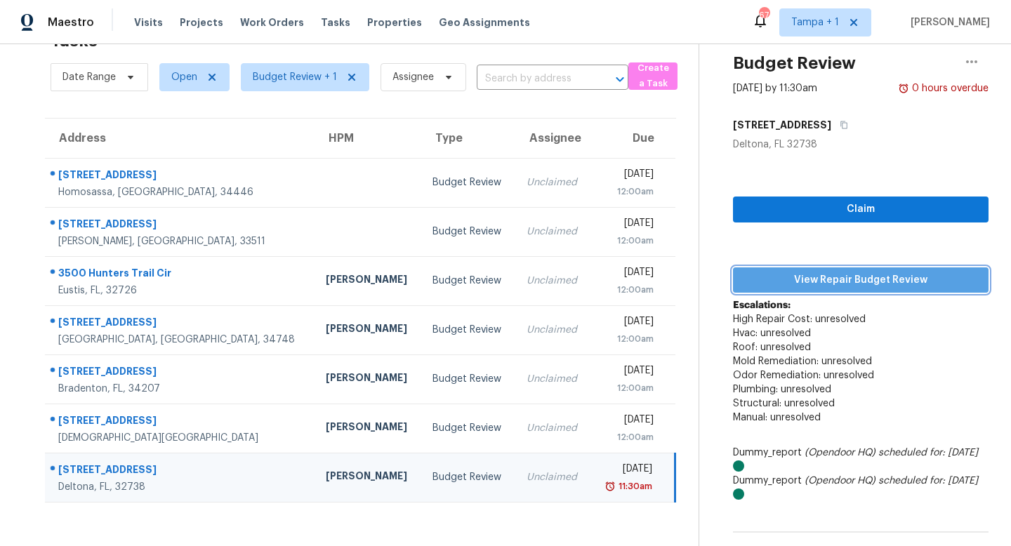
click at [837, 283] on span "View Repair Budget Review" at bounding box center [860, 281] width 233 height 18
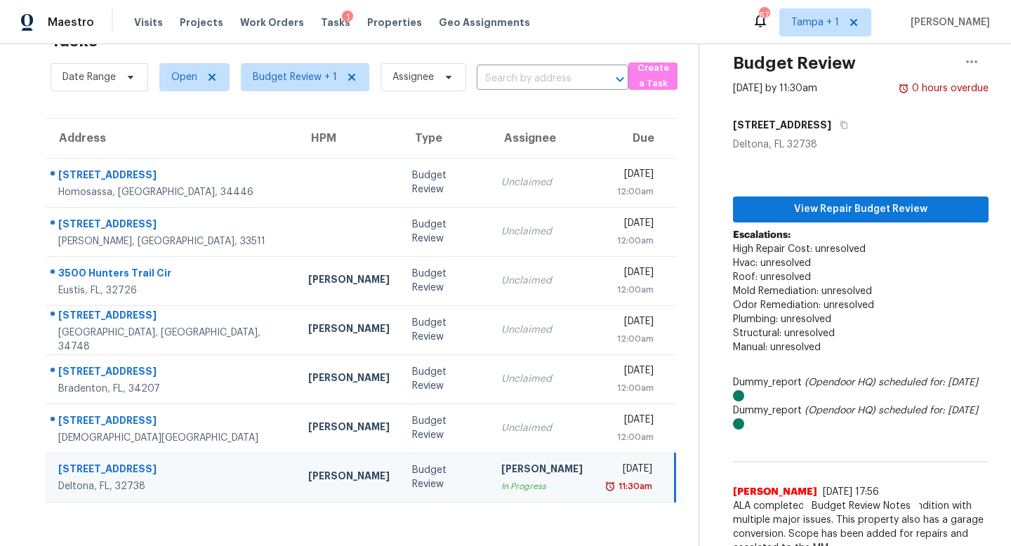
click at [594, 475] on td "[DATE] 11:30am" at bounding box center [634, 477] width 81 height 49
click at [825, 212] on span "View Repair Budget Review" at bounding box center [860, 210] width 233 height 18
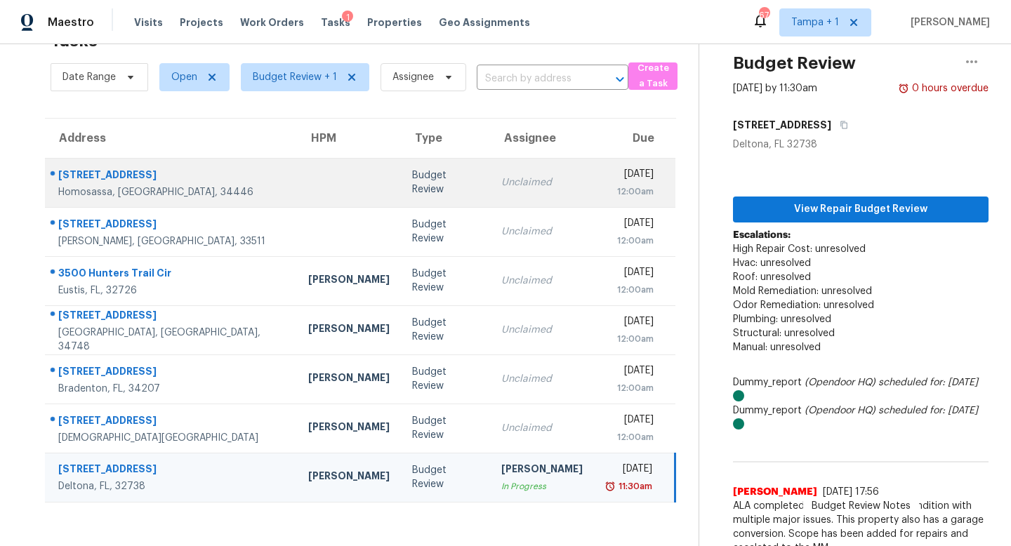
click at [501, 183] on div "Unclaimed" at bounding box center [541, 183] width 81 height 14
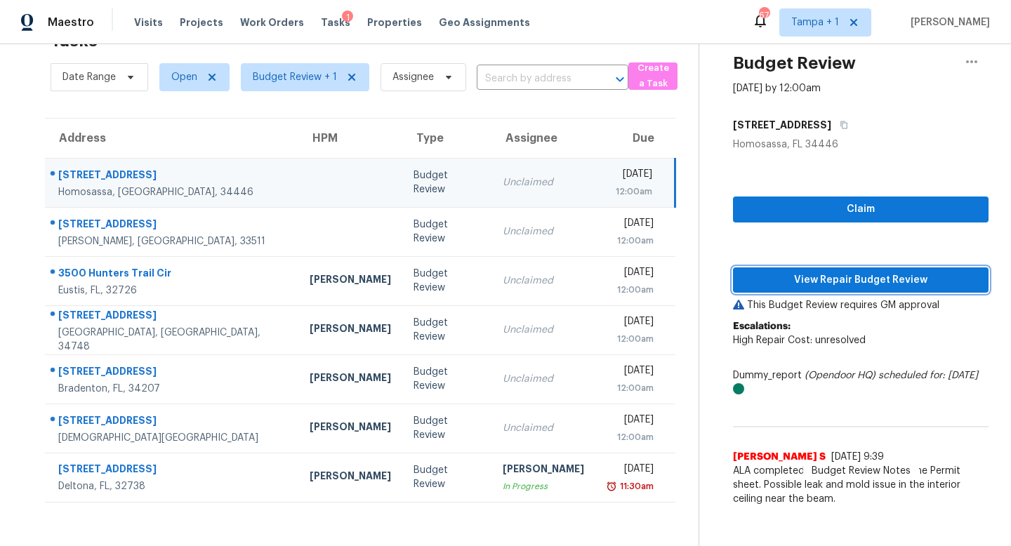
click at [846, 282] on span "View Repair Budget Review" at bounding box center [860, 281] width 233 height 18
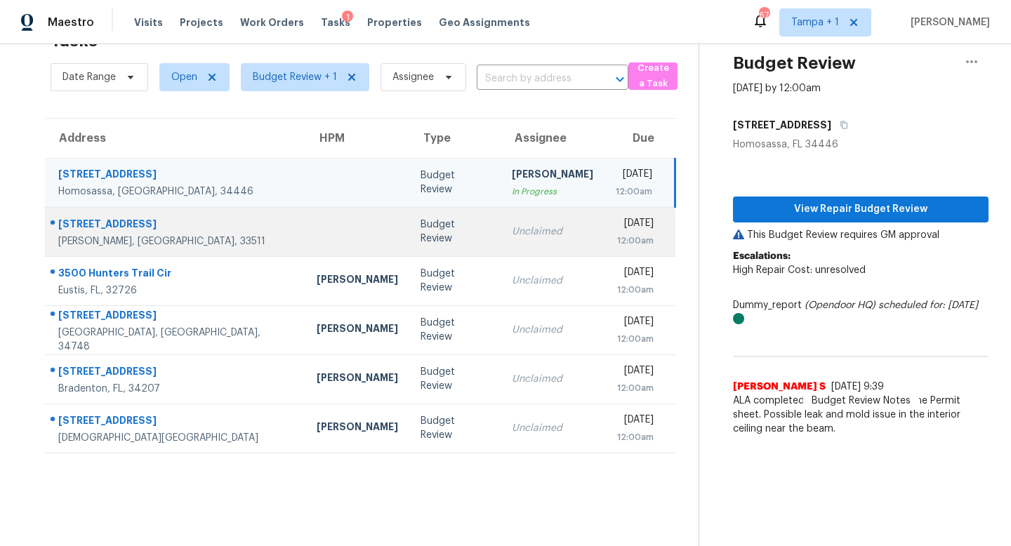
click at [501, 242] on td "Unclaimed" at bounding box center [553, 231] width 104 height 49
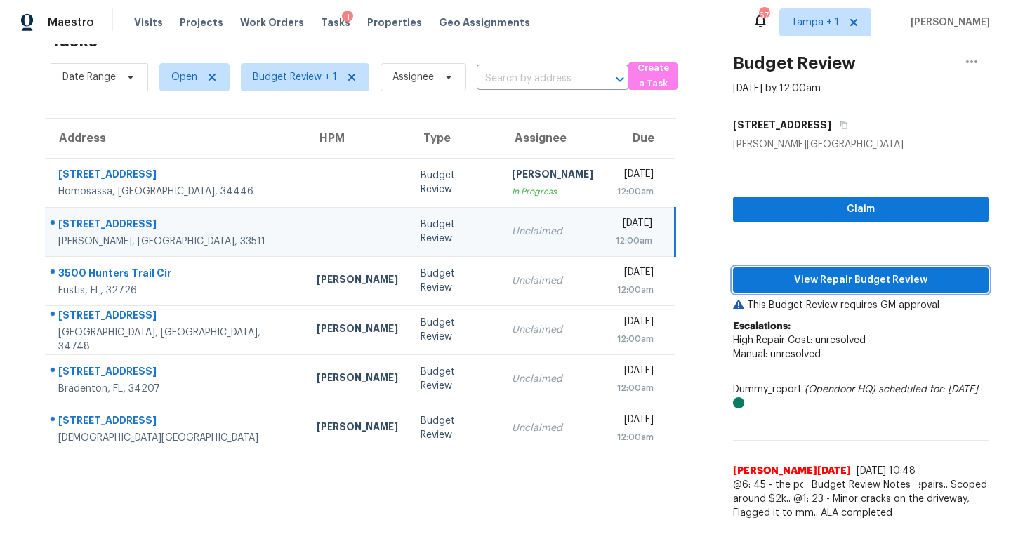
click at [829, 279] on span "View Repair Budget Review" at bounding box center [860, 281] width 233 height 18
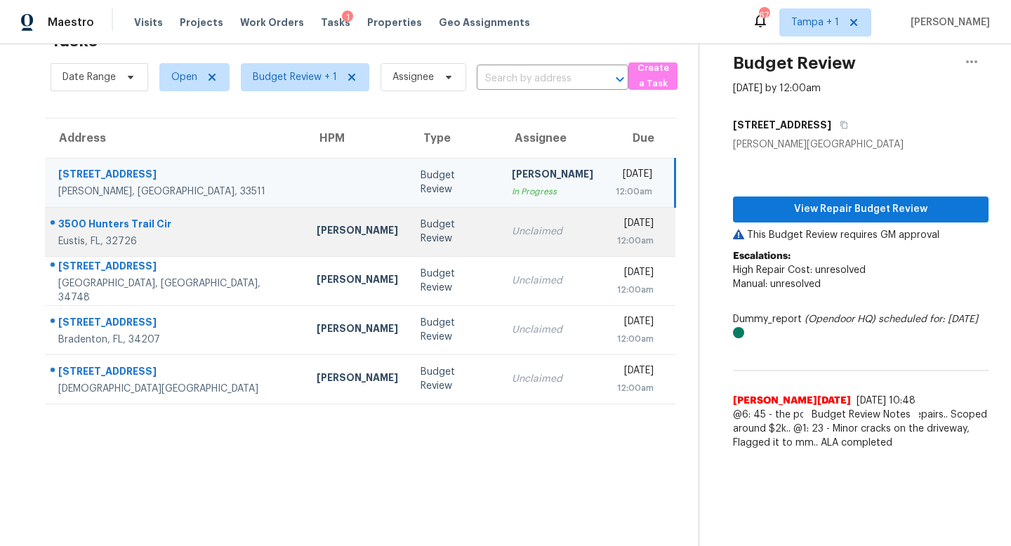
click at [423, 230] on td "Budget Review" at bounding box center [454, 231] width 91 height 49
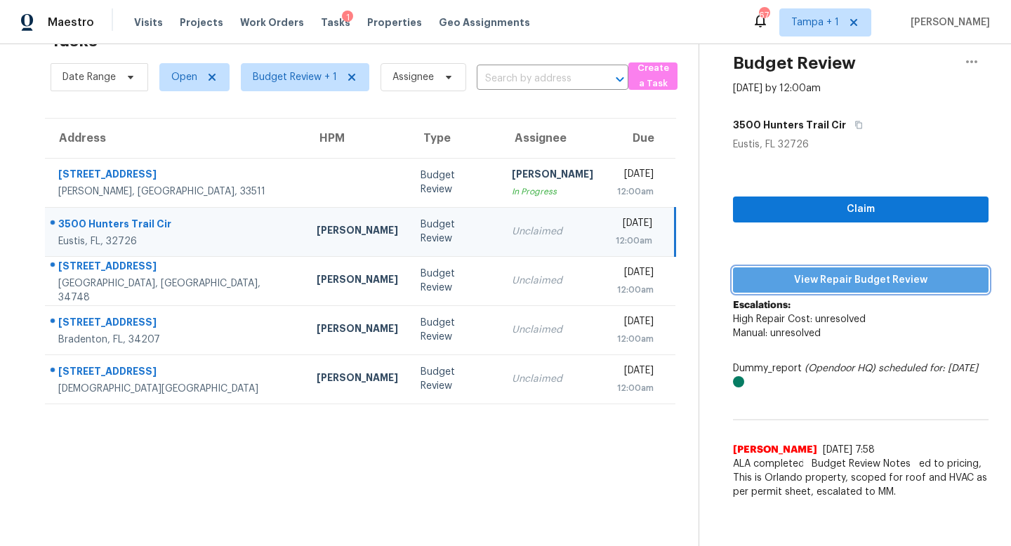
click at [844, 280] on span "View Repair Budget Review" at bounding box center [860, 281] width 233 height 18
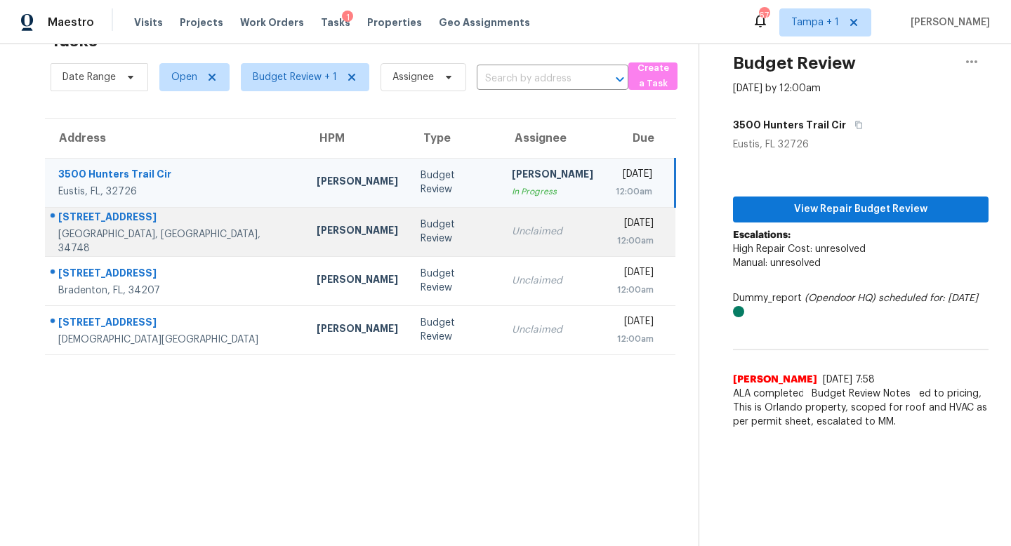
click at [512, 228] on div "Unclaimed" at bounding box center [552, 232] width 81 height 14
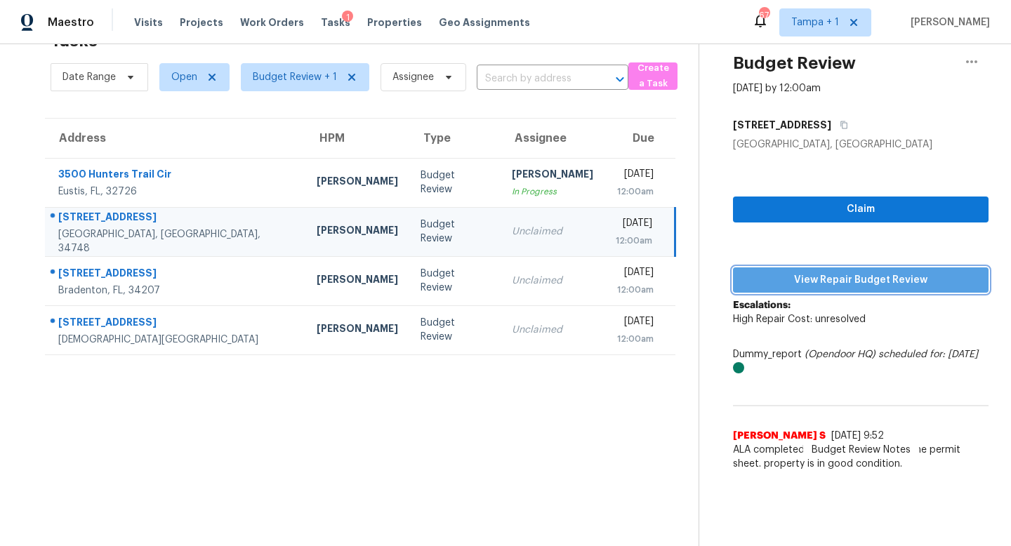
click at [863, 283] on span "View Repair Budget Review" at bounding box center [860, 281] width 233 height 18
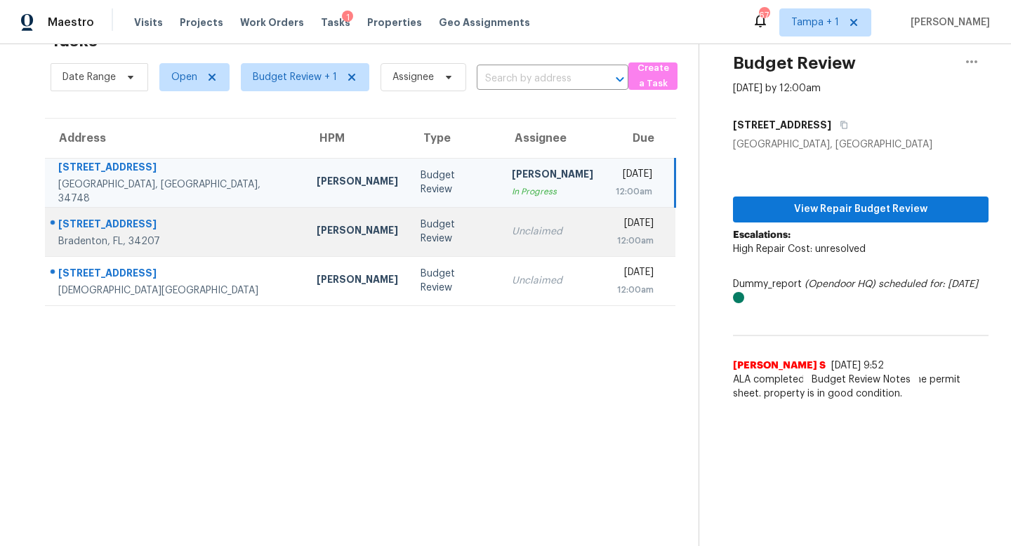
click at [512, 232] on div "Unclaimed" at bounding box center [552, 232] width 81 height 14
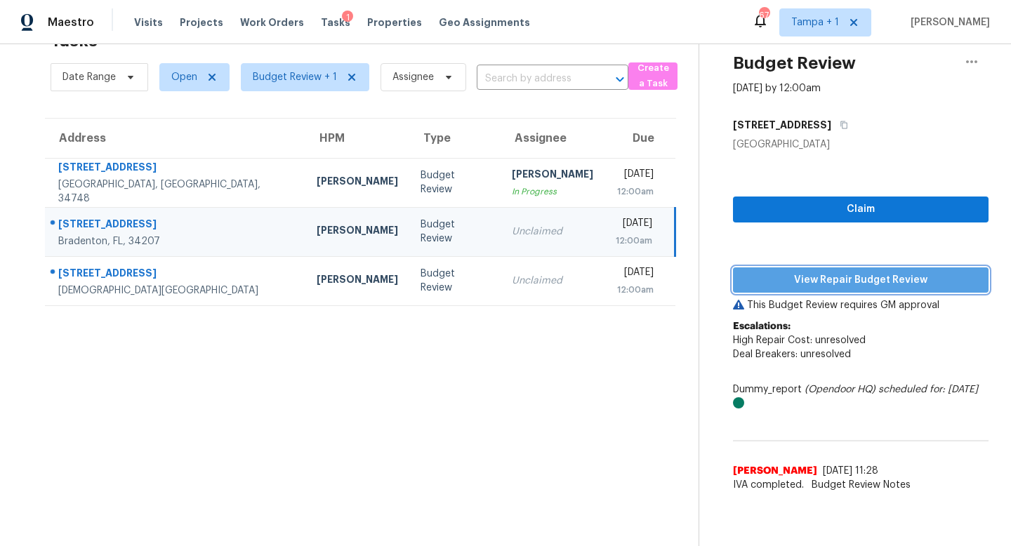
click at [850, 282] on span "View Repair Budget Review" at bounding box center [860, 281] width 233 height 18
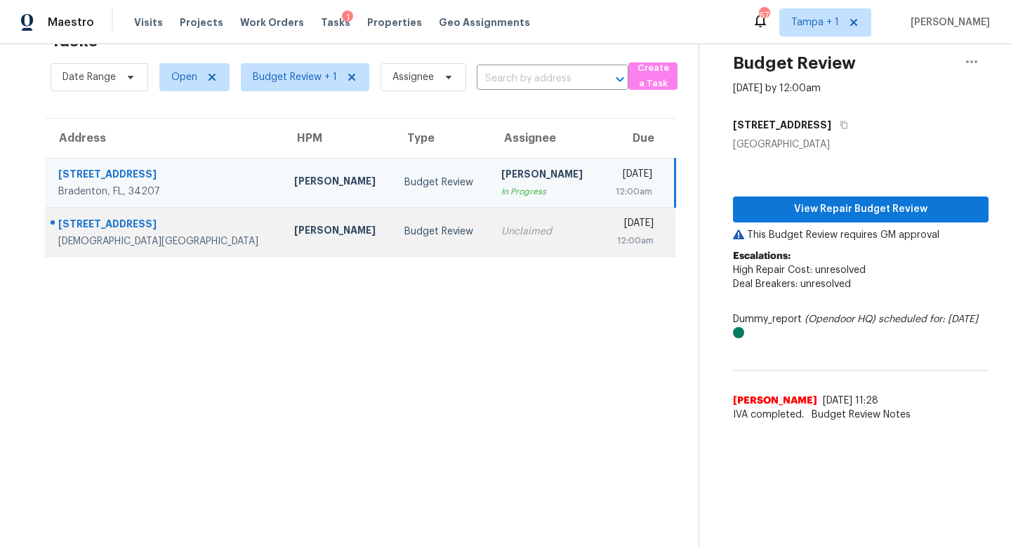
click at [490, 228] on td "Unclaimed" at bounding box center [545, 231] width 110 height 49
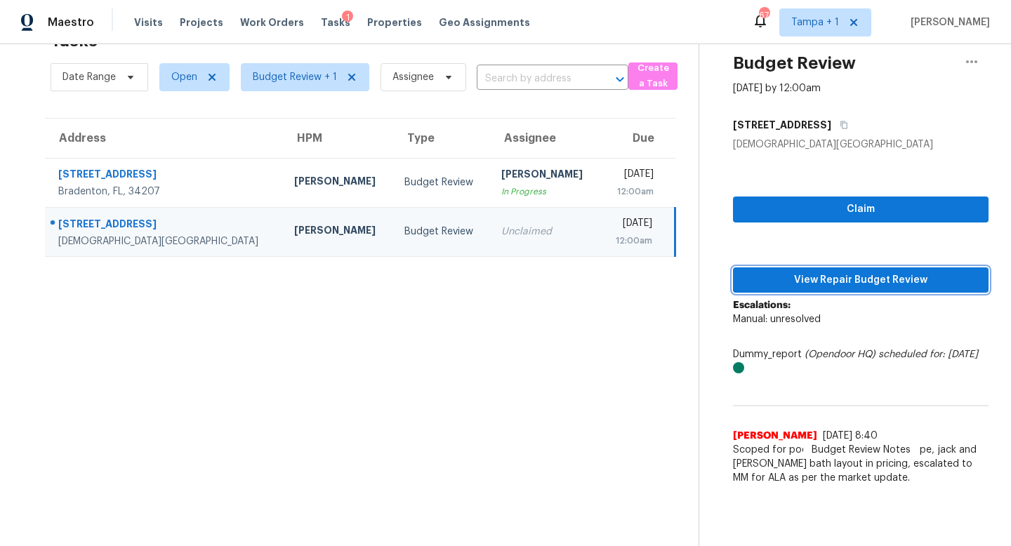
click at [837, 278] on span "View Repair Budget Review" at bounding box center [860, 281] width 233 height 18
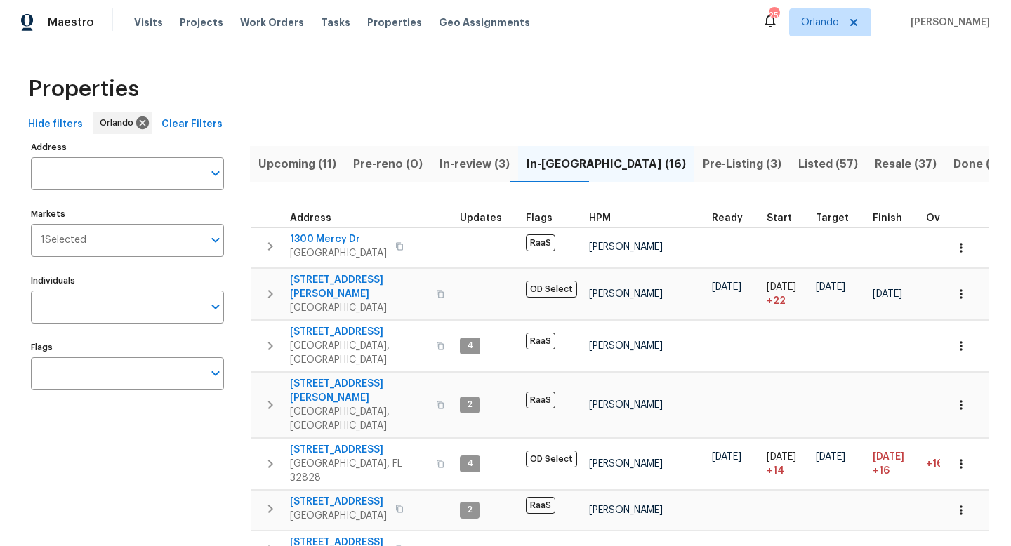
scroll to position [460, 0]
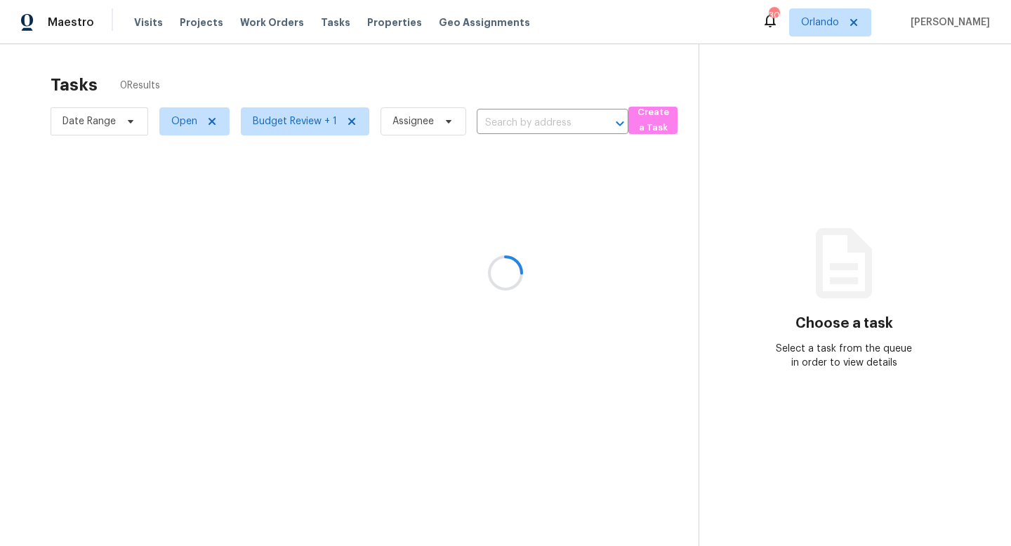
click at [146, 22] on div at bounding box center [505, 273] width 1011 height 546
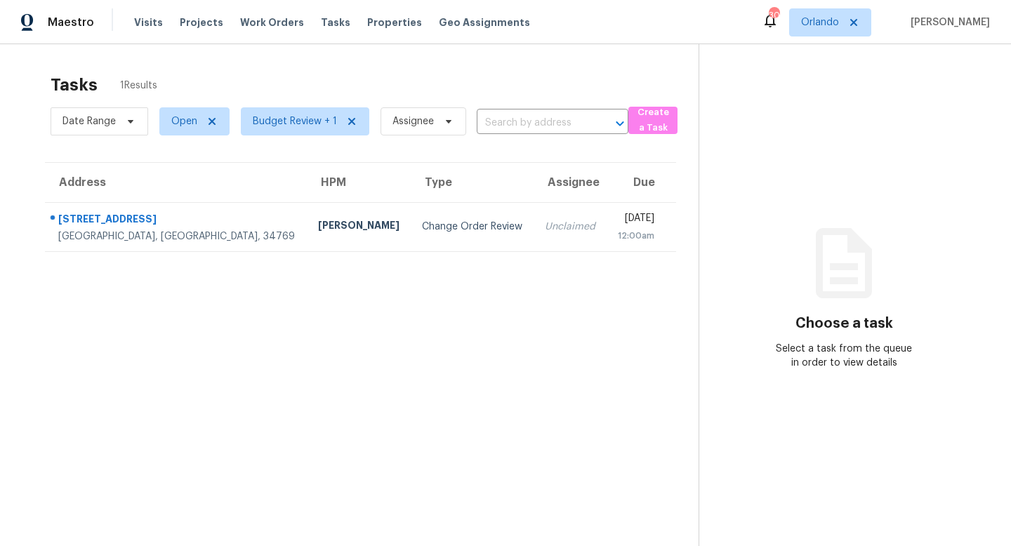
click at [146, 22] on span "Visits" at bounding box center [148, 22] width 29 height 14
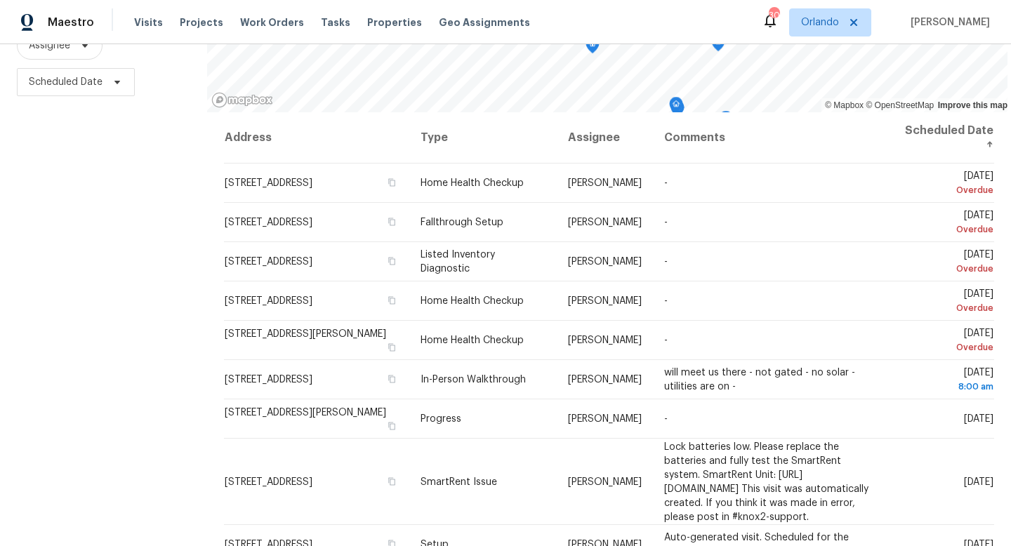
scroll to position [187, 0]
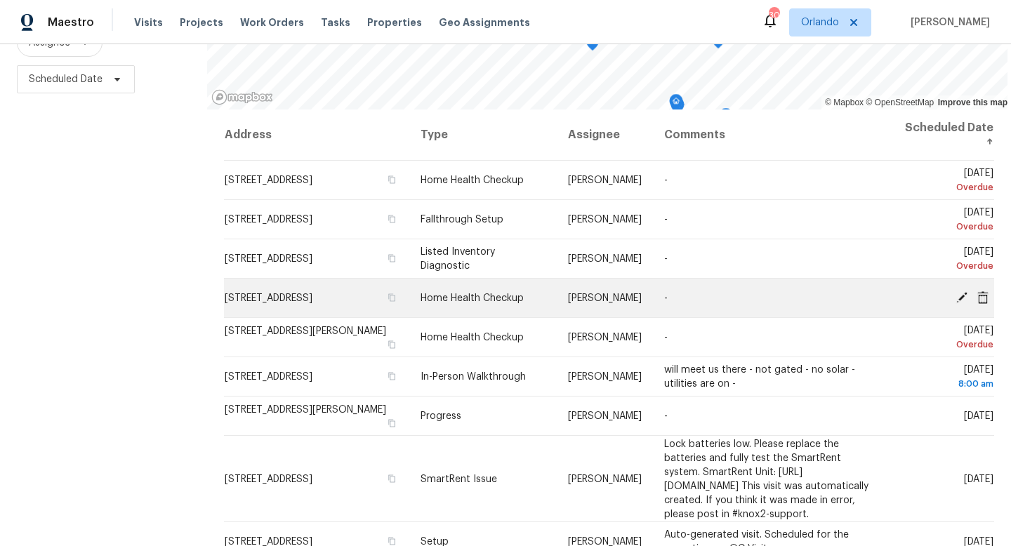
click at [962, 296] on icon at bounding box center [961, 296] width 11 height 11
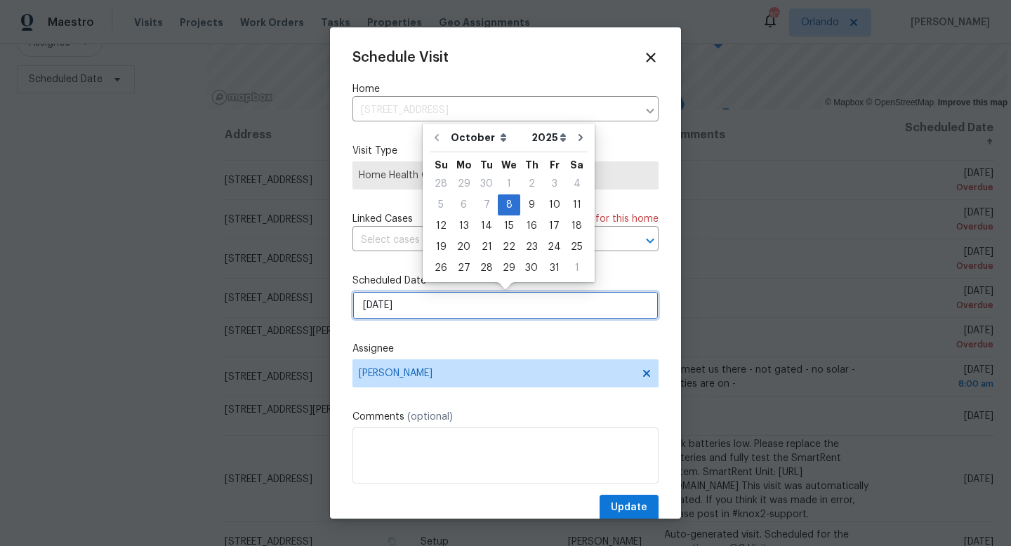
click at [463, 307] on input "[DATE]" at bounding box center [505, 305] width 306 height 28
click at [506, 228] on div "15" at bounding box center [509, 226] width 22 height 20
type input "[DATE]"
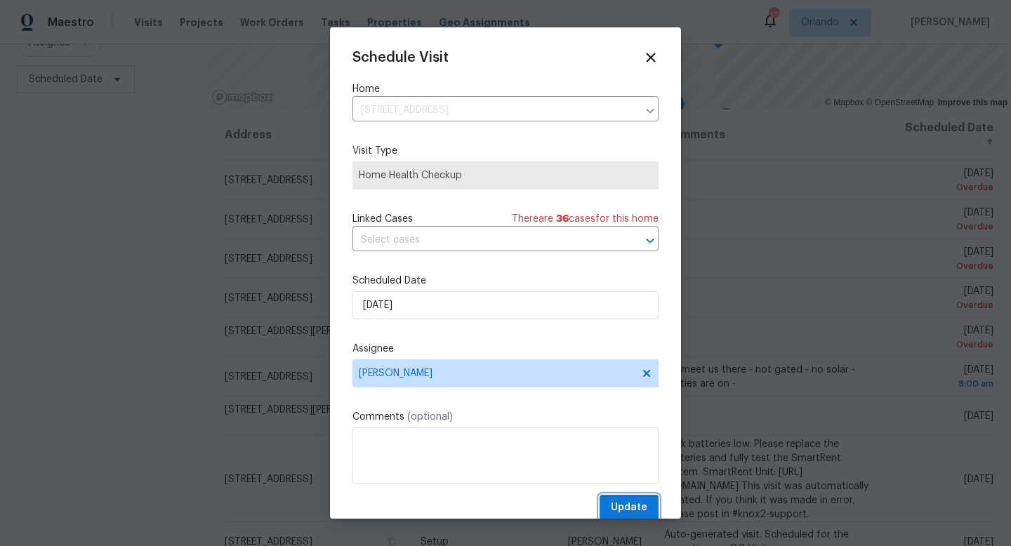
click at [638, 501] on span "Update" at bounding box center [629, 508] width 37 height 18
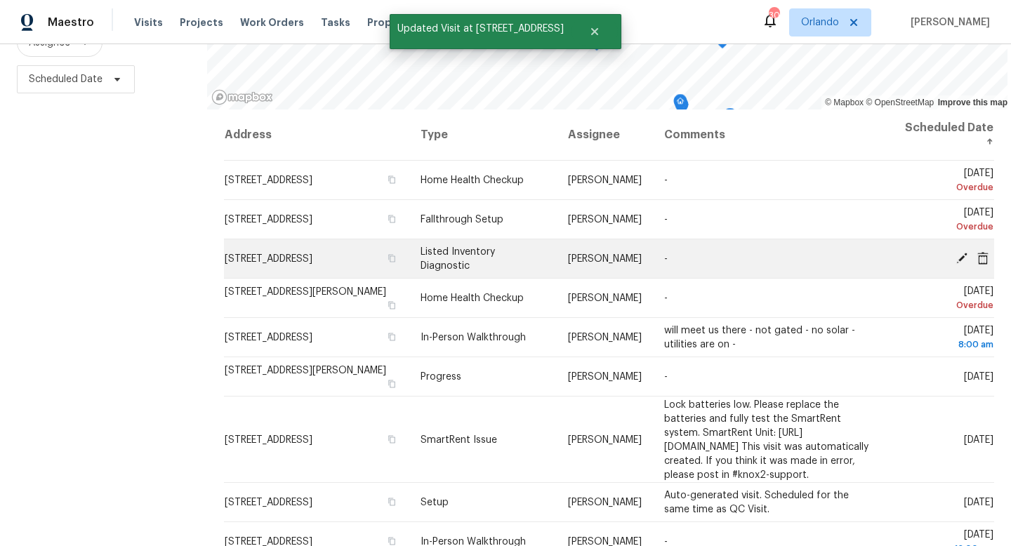
click at [963, 256] on icon at bounding box center [961, 257] width 11 height 11
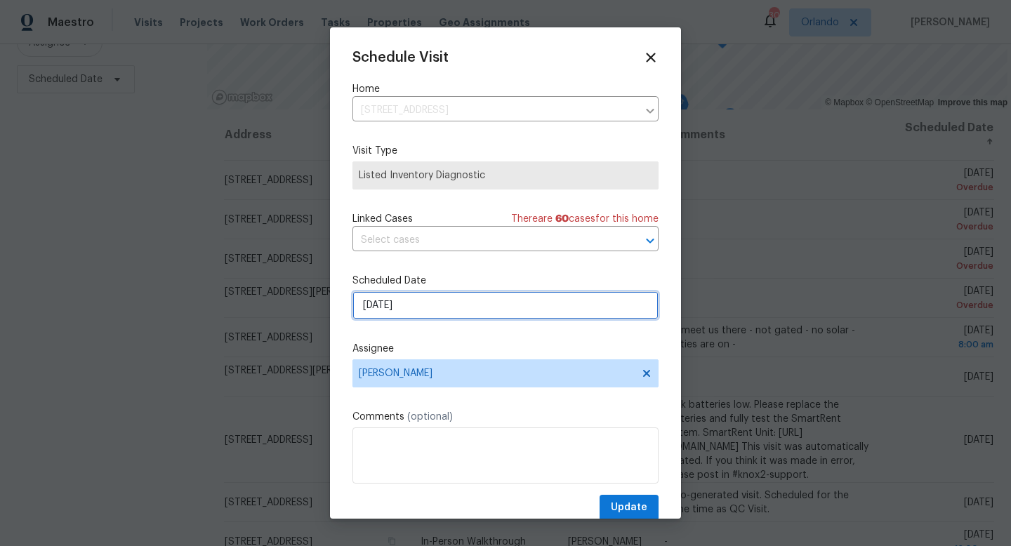
click at [436, 303] on input "[DATE]" at bounding box center [505, 305] width 306 height 28
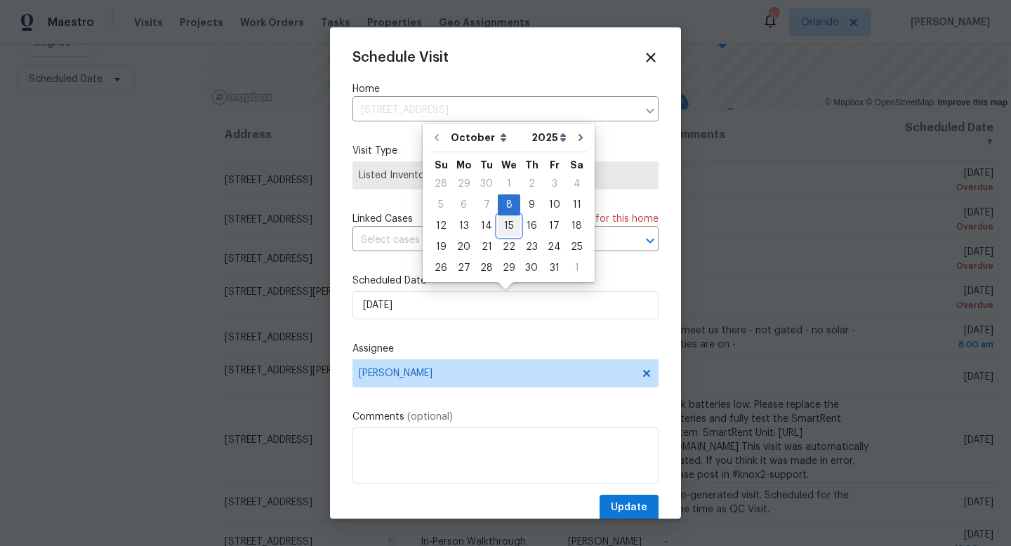
click at [505, 223] on div "15" at bounding box center [509, 226] width 22 height 20
type input "[DATE]"
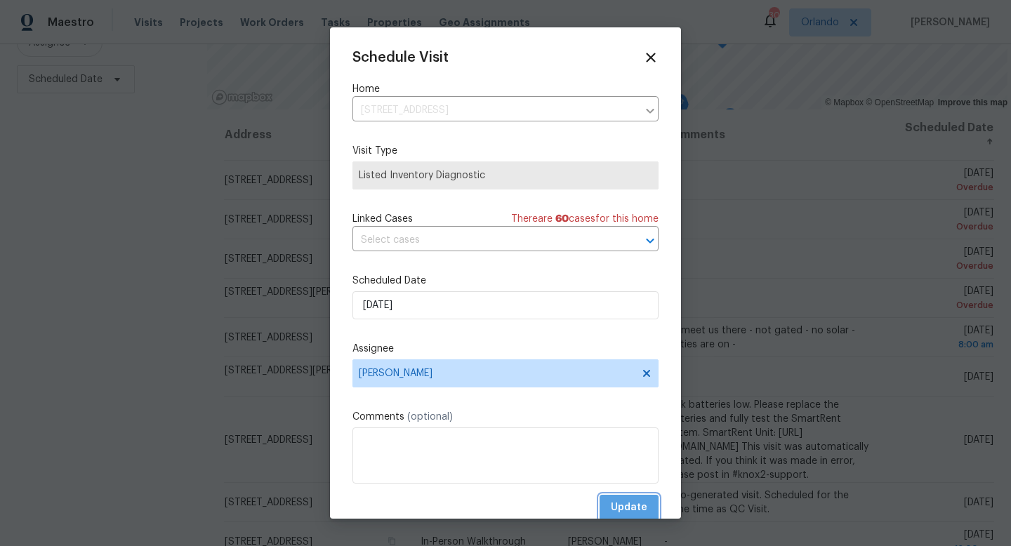
click at [637, 510] on span "Update" at bounding box center [629, 508] width 37 height 18
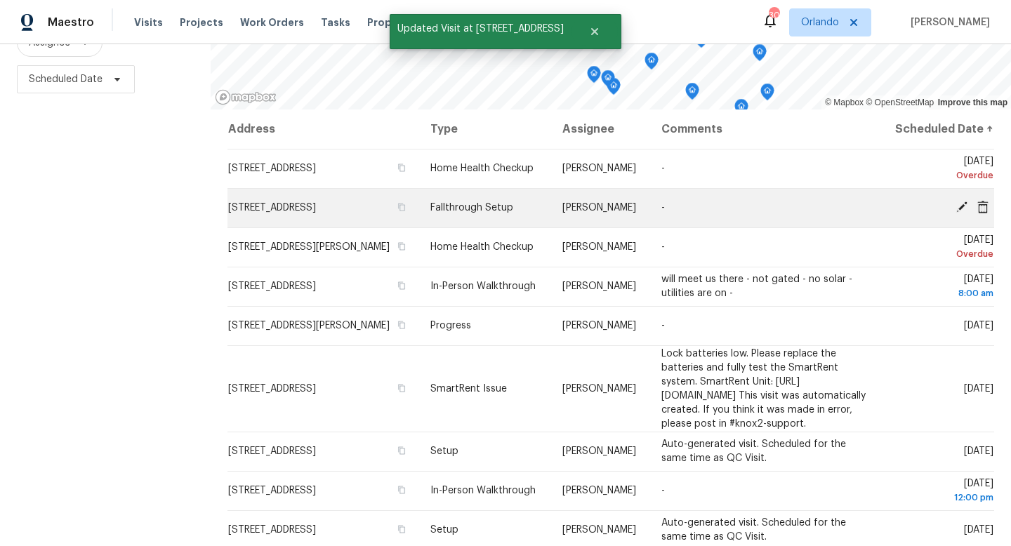
click at [963, 213] on icon at bounding box center [961, 207] width 11 height 11
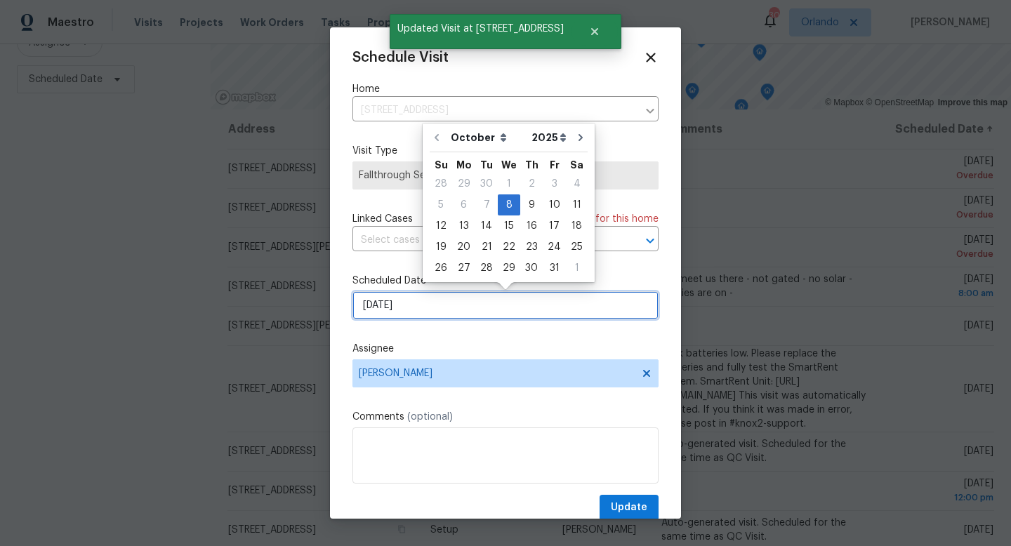
click at [479, 307] on input "[DATE]" at bounding box center [505, 305] width 306 height 28
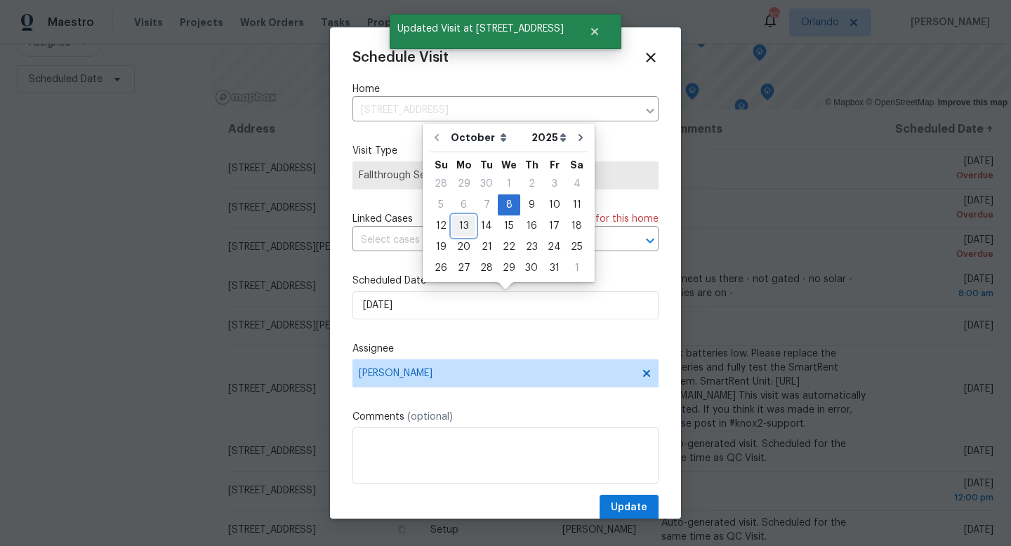
click at [466, 228] on div "13" at bounding box center [463, 226] width 23 height 20
type input "[DATE]"
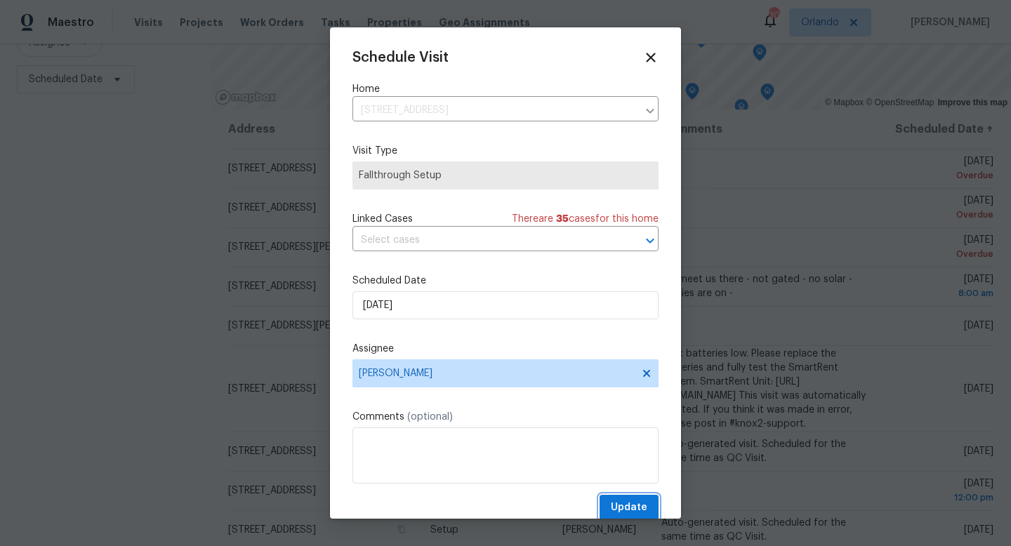
click at [632, 509] on span "Update" at bounding box center [629, 508] width 37 height 18
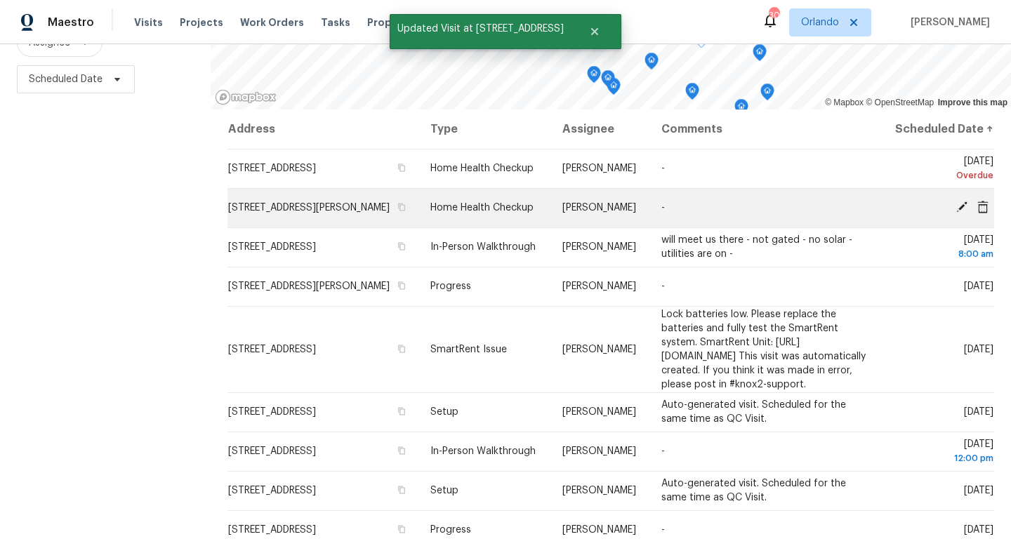
click at [961, 213] on icon at bounding box center [961, 207] width 11 height 11
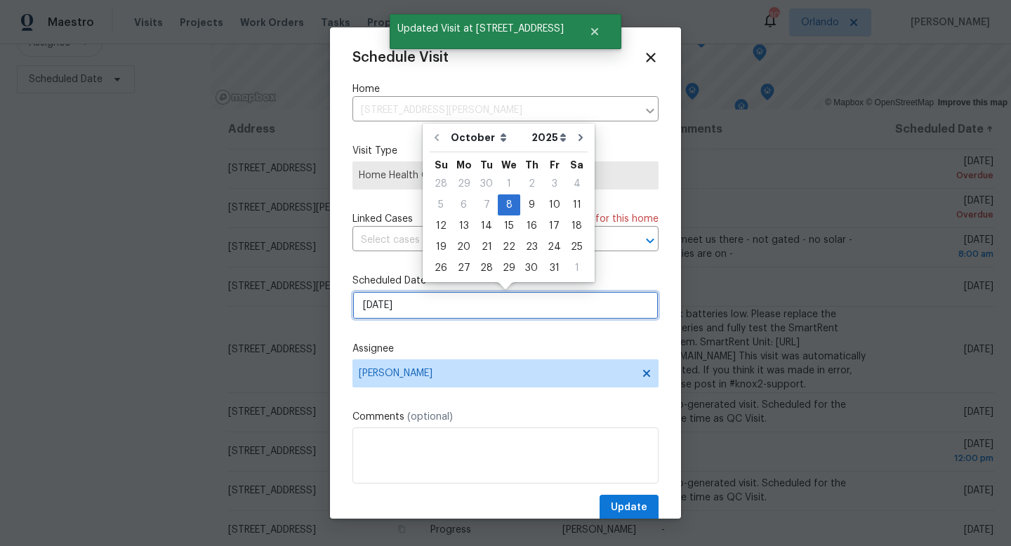
click at [446, 301] on input "[DATE]" at bounding box center [505, 305] width 306 height 28
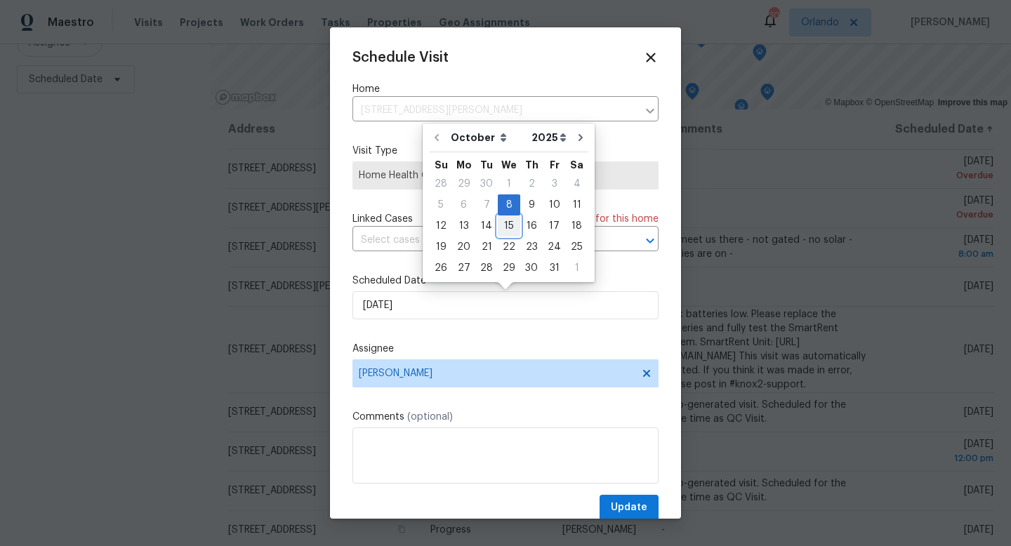
click at [510, 221] on div "15" at bounding box center [509, 226] width 22 height 20
type input "[DATE]"
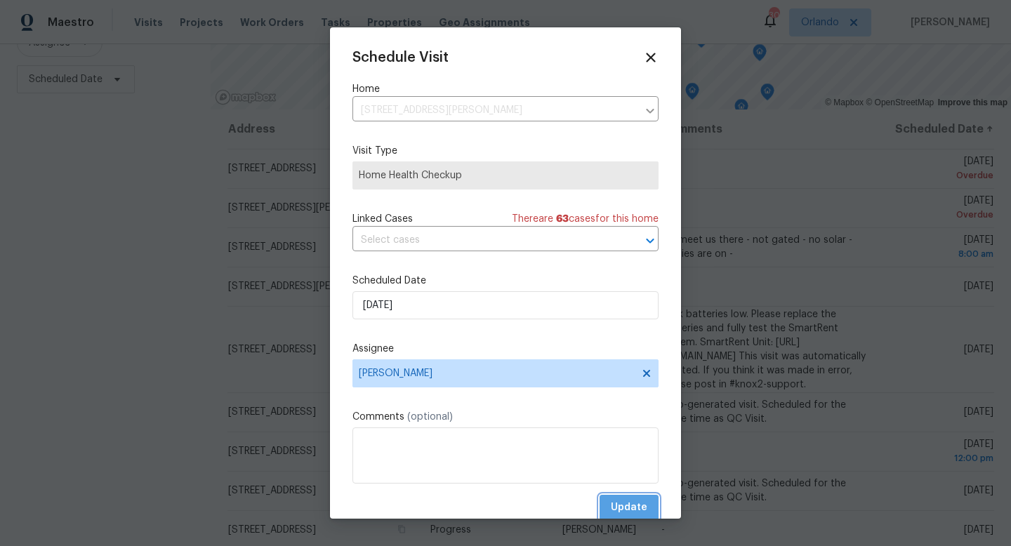
click at [638, 508] on span "Update" at bounding box center [629, 508] width 37 height 18
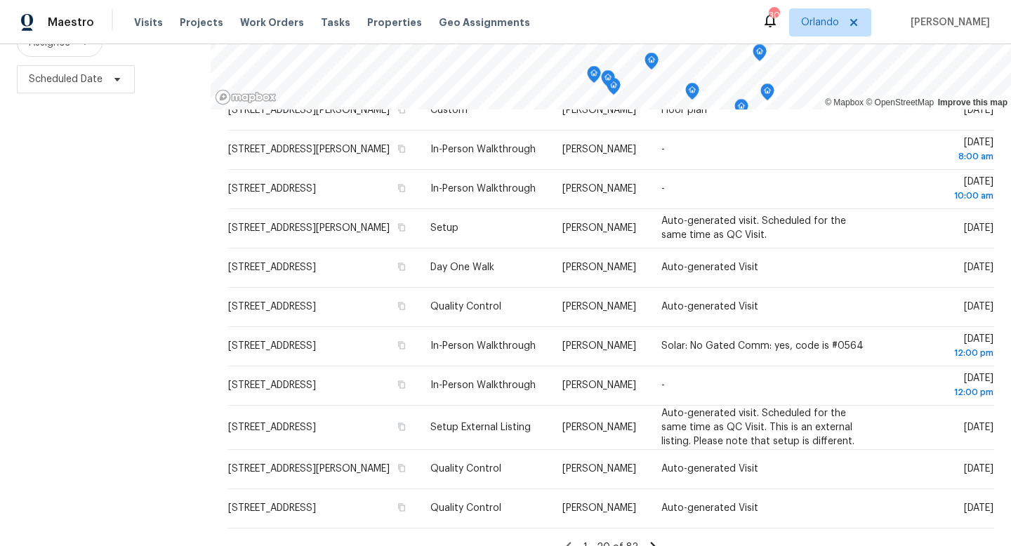
scroll to position [503, 0]
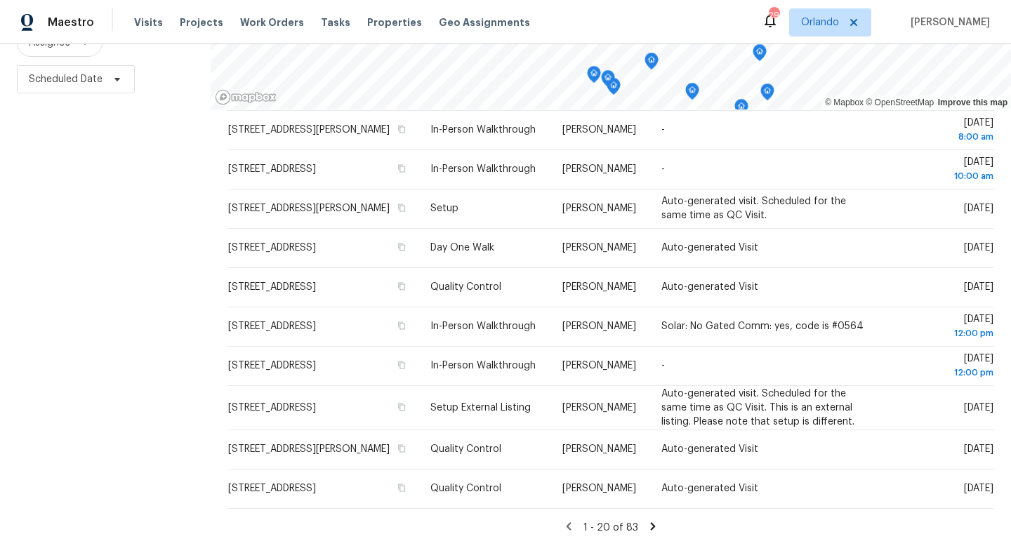
click at [651, 527] on icon at bounding box center [653, 526] width 5 height 8
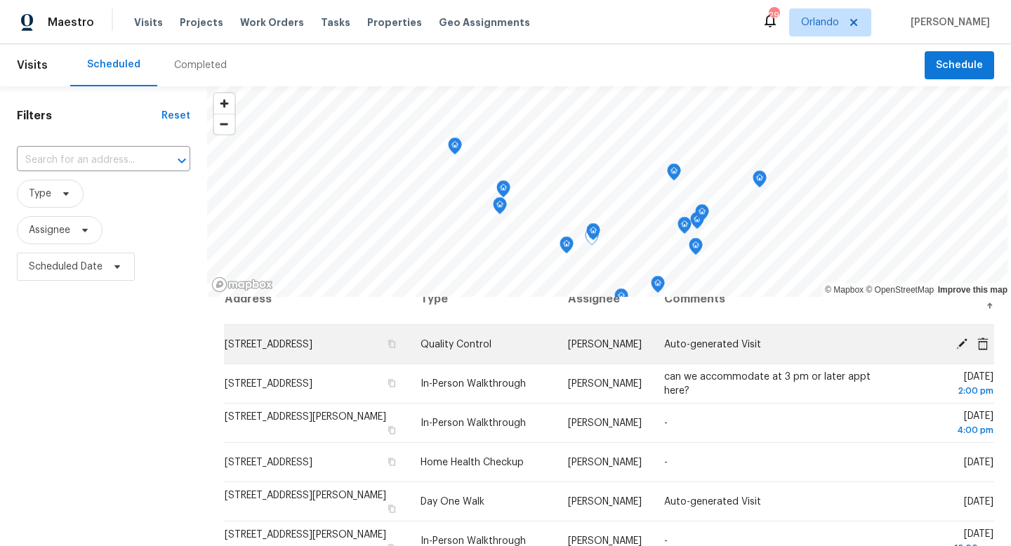
scroll to position [33, 0]
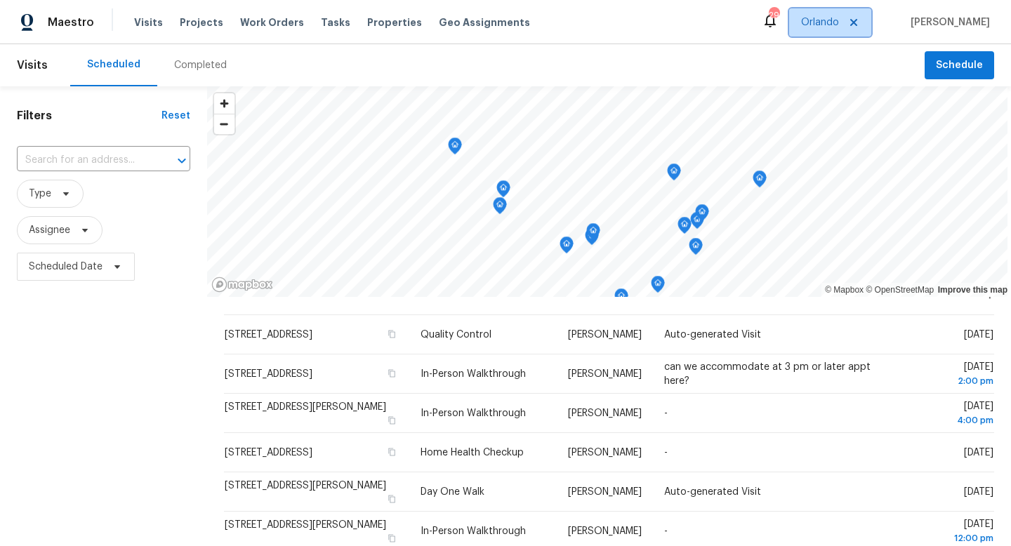
click at [831, 21] on span "Orlando" at bounding box center [820, 22] width 38 height 14
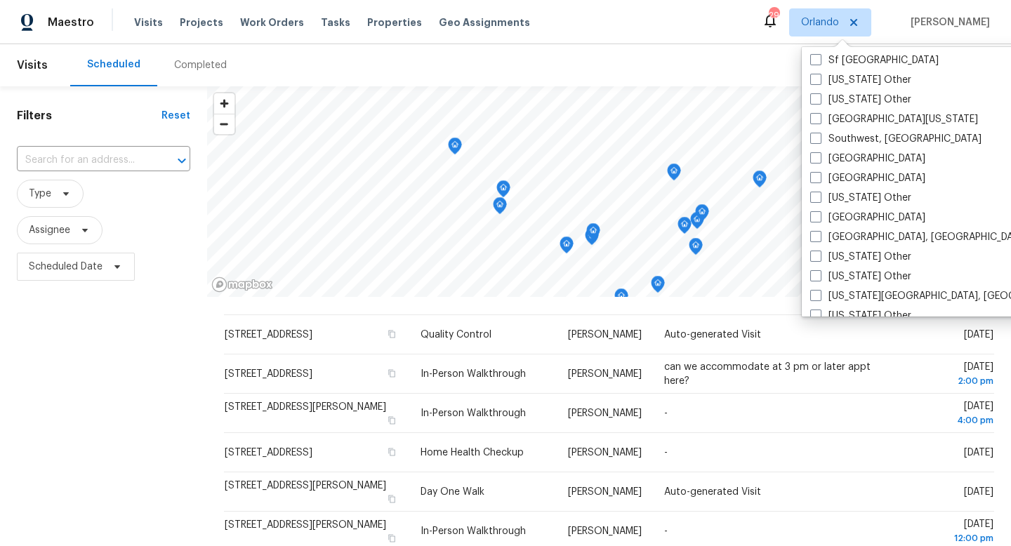
scroll to position [1960, 0]
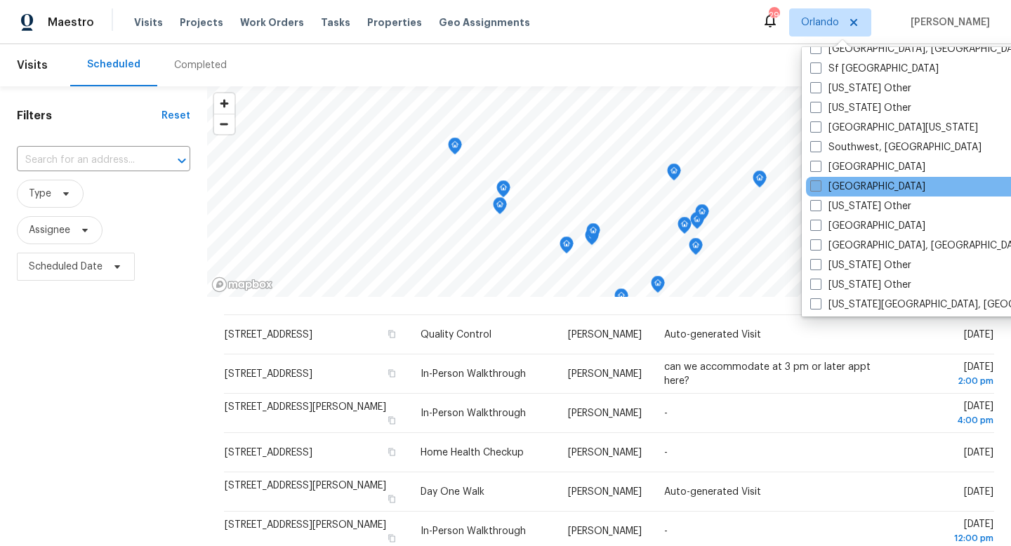
click at [818, 187] on span at bounding box center [815, 185] width 11 height 11
click at [818, 187] on input "[GEOGRAPHIC_DATA]" at bounding box center [814, 184] width 9 height 9
checkbox input "true"
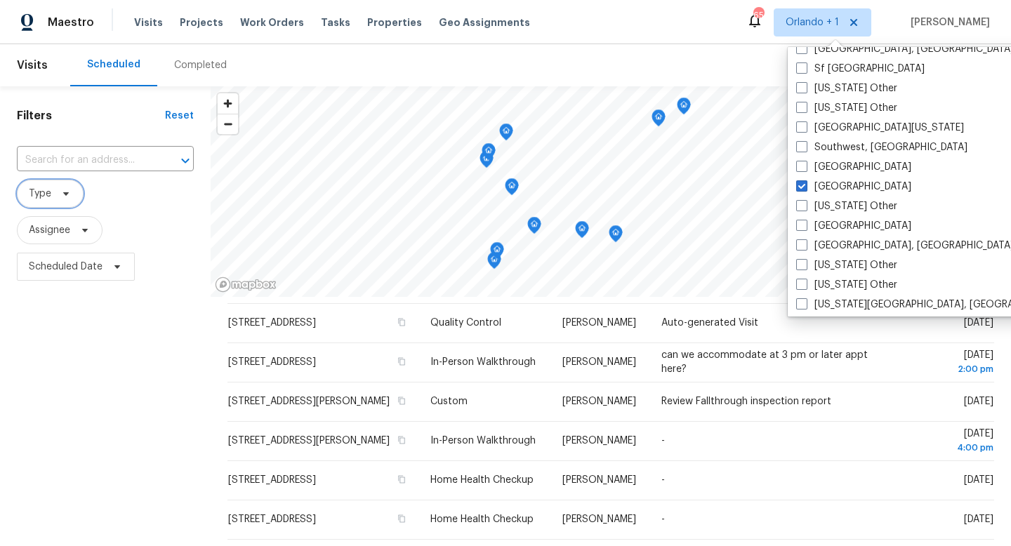
click at [67, 196] on icon at bounding box center [65, 193] width 11 height 11
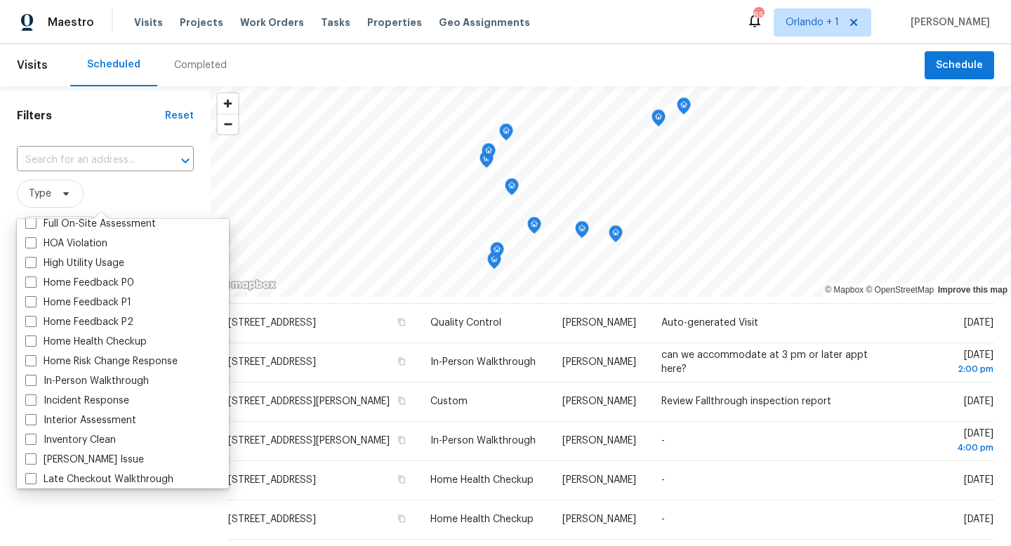
scroll to position [407, 0]
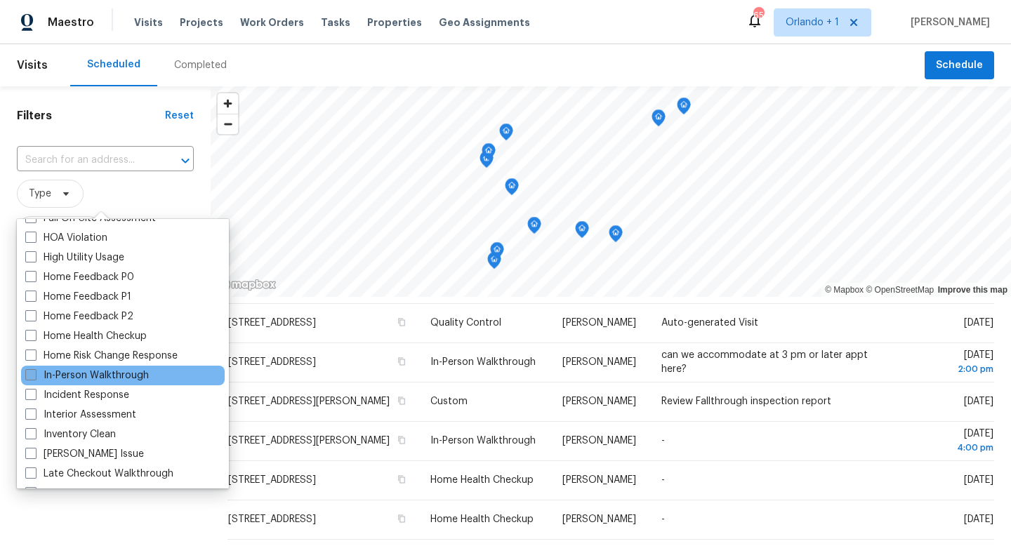
click at [34, 374] on span at bounding box center [30, 374] width 11 height 11
click at [34, 374] on input "In-Person Walkthrough" at bounding box center [29, 373] width 9 height 9
checkbox input "true"
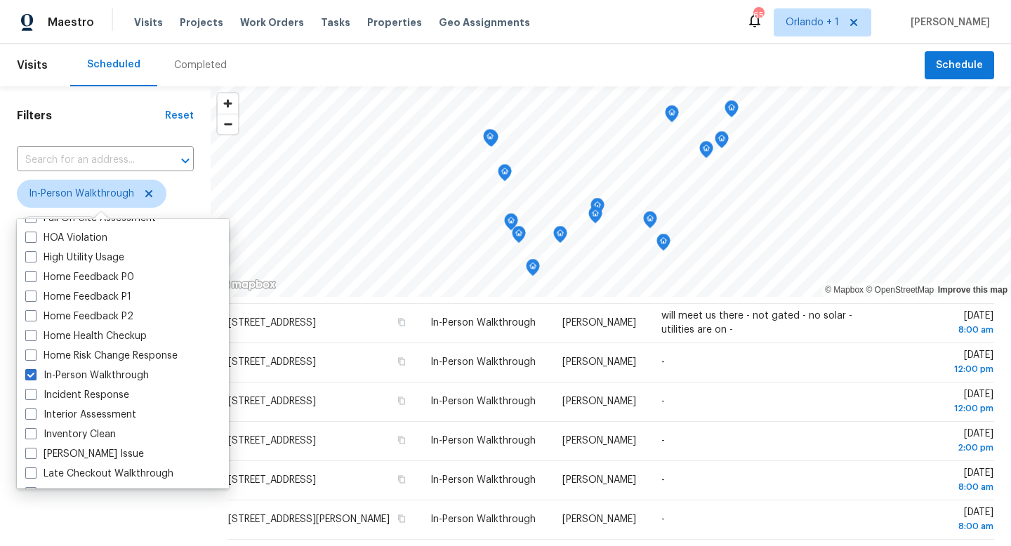
click at [92, 107] on div "Filters Reset ​ In-Person Walkthrough Assignee Scheduled Date" at bounding box center [105, 409] width 211 height 647
